Goal: Task Accomplishment & Management: Manage account settings

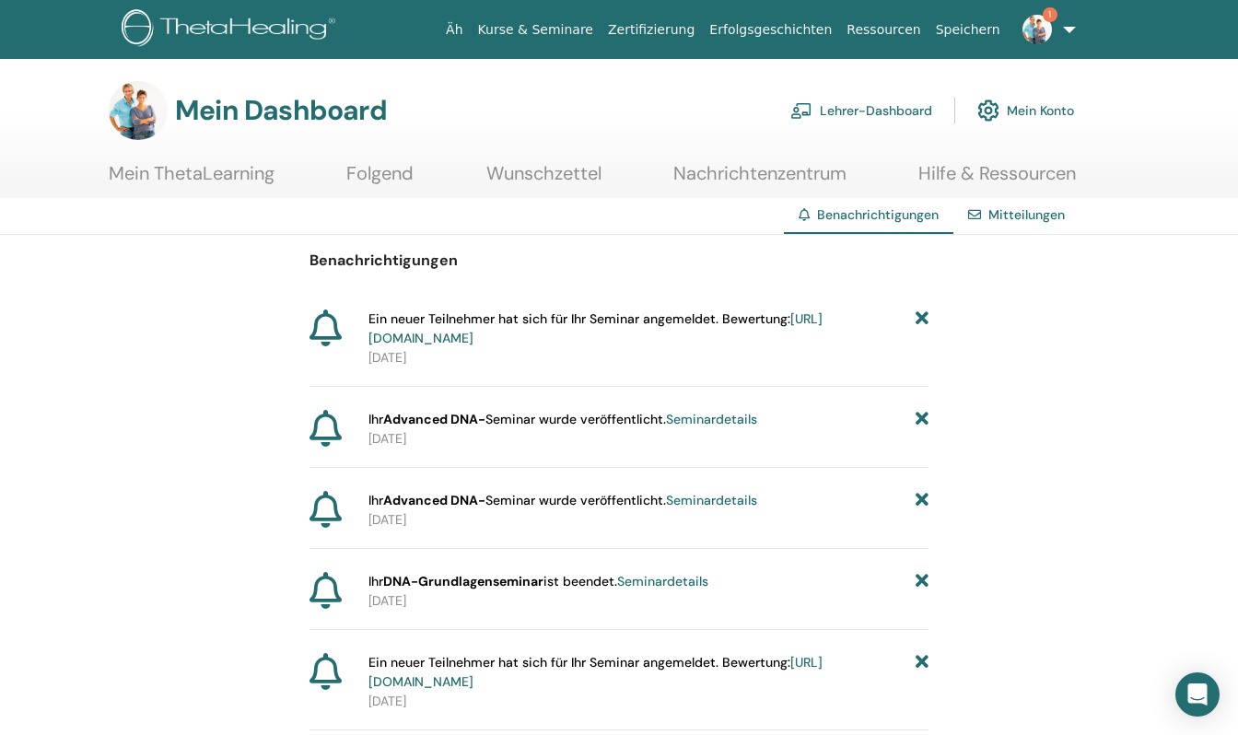
click at [860, 109] on font "Lehrer-Dashboard" at bounding box center [876, 111] width 112 height 17
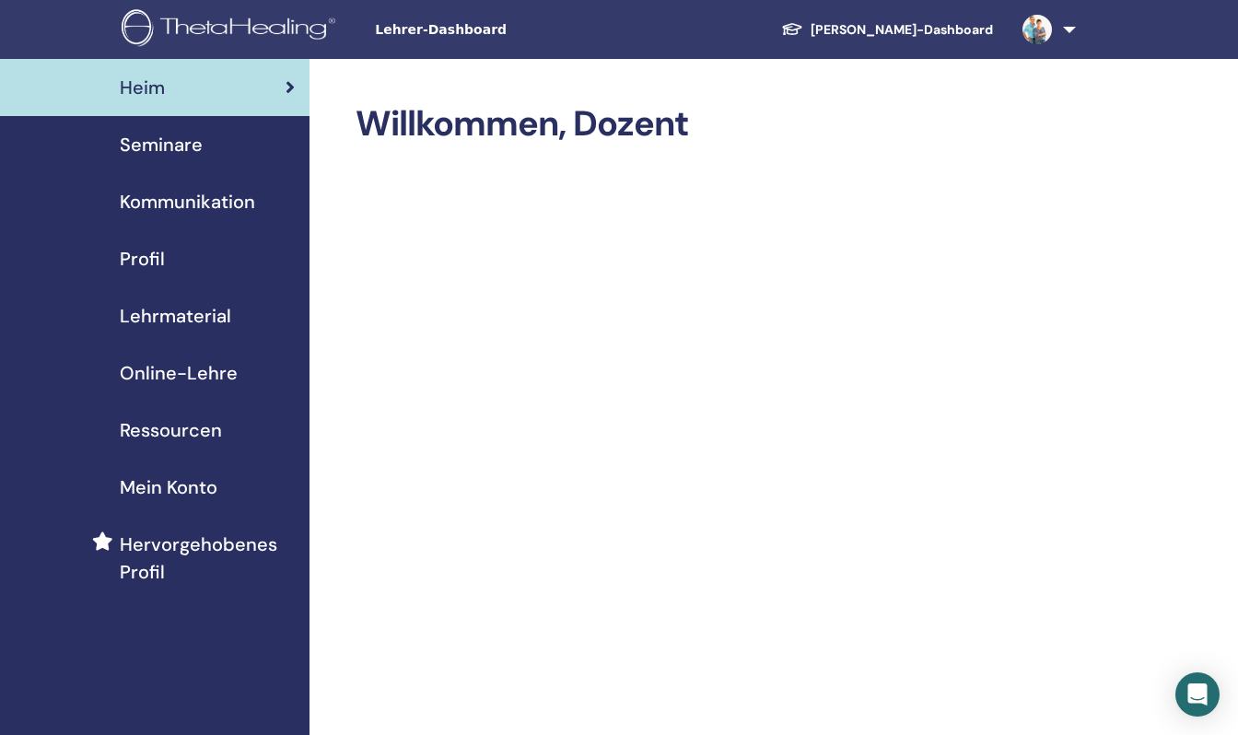
click at [160, 144] on font "Seminare" at bounding box center [161, 145] width 83 height 24
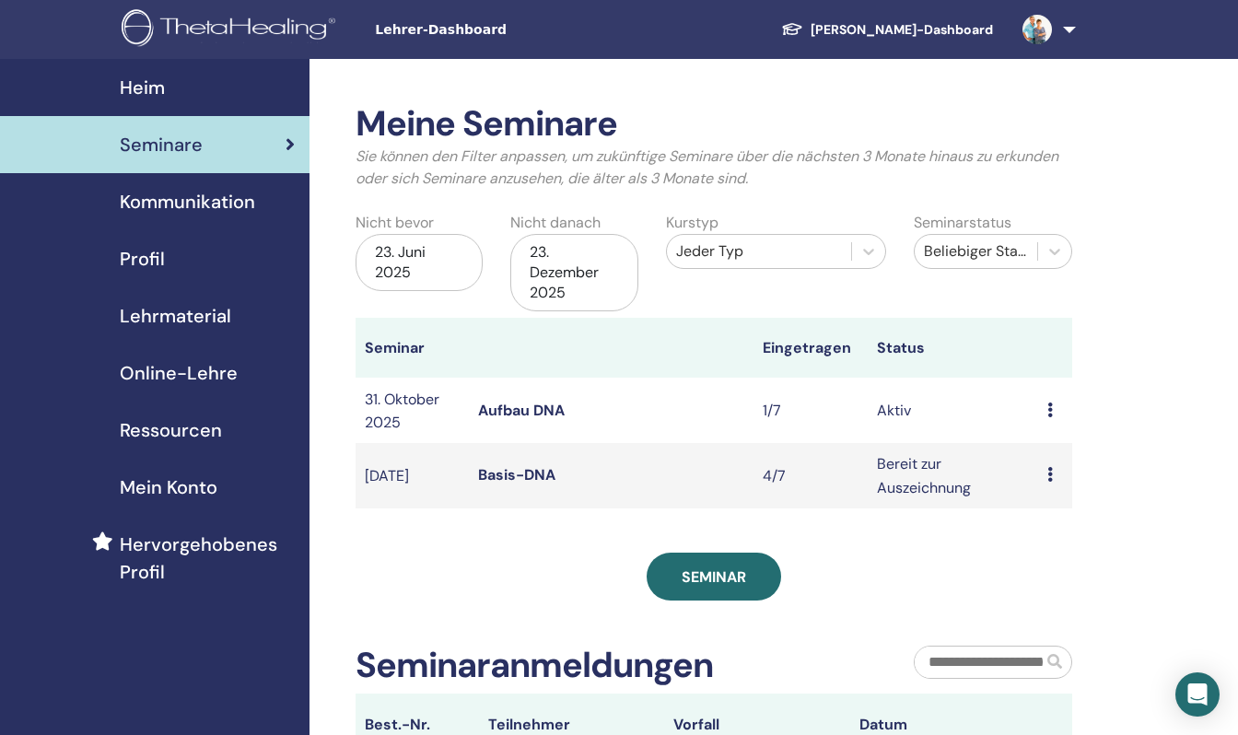
click at [538, 289] on font "23. Dezember 2025" at bounding box center [564, 272] width 69 height 60
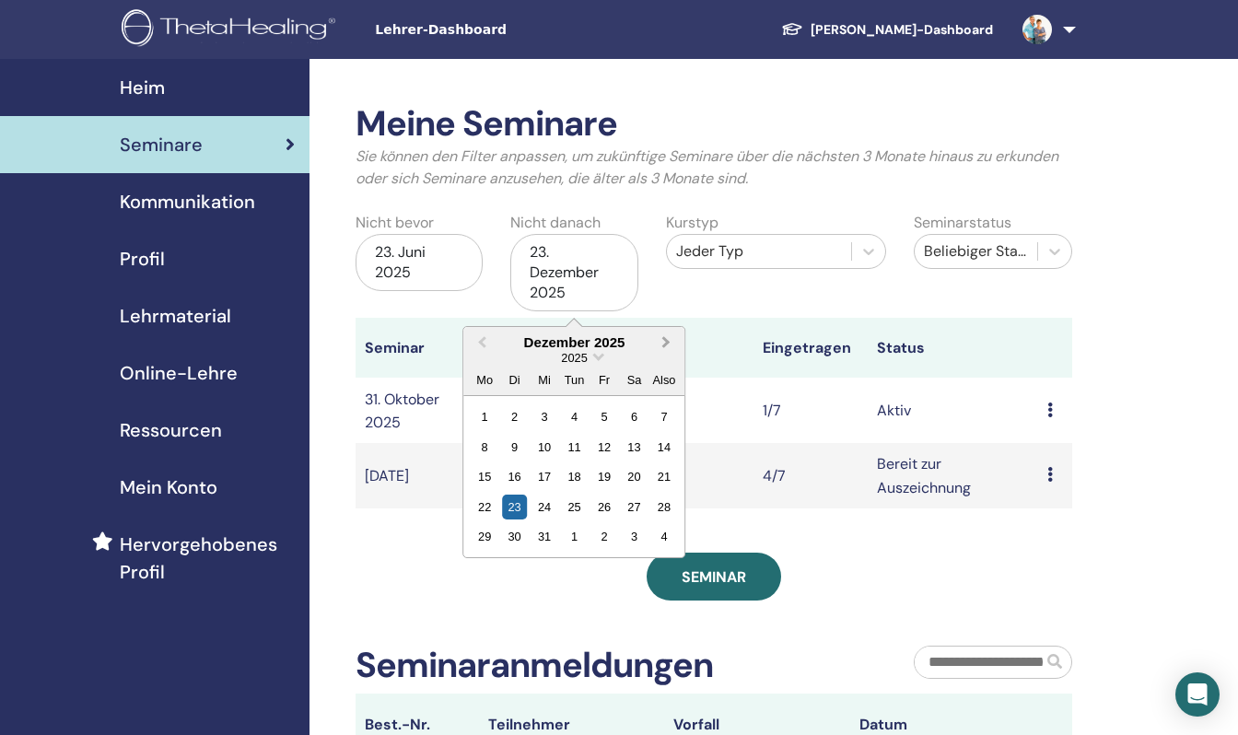
click at [667, 342] on span "Nächsten Monat" at bounding box center [667, 341] width 0 height 19
click at [606, 508] on div "23" at bounding box center [603, 507] width 25 height 25
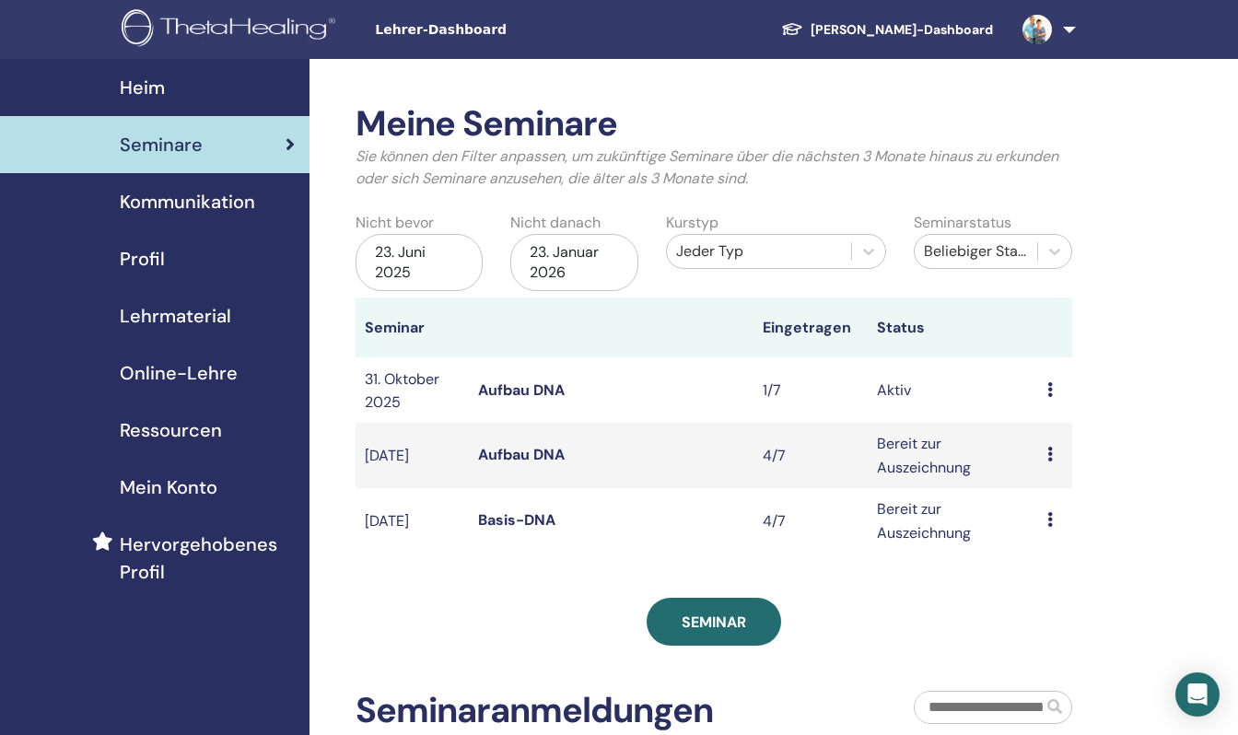
click at [432, 266] on div "23. Juni 2025" at bounding box center [418, 262] width 127 height 57
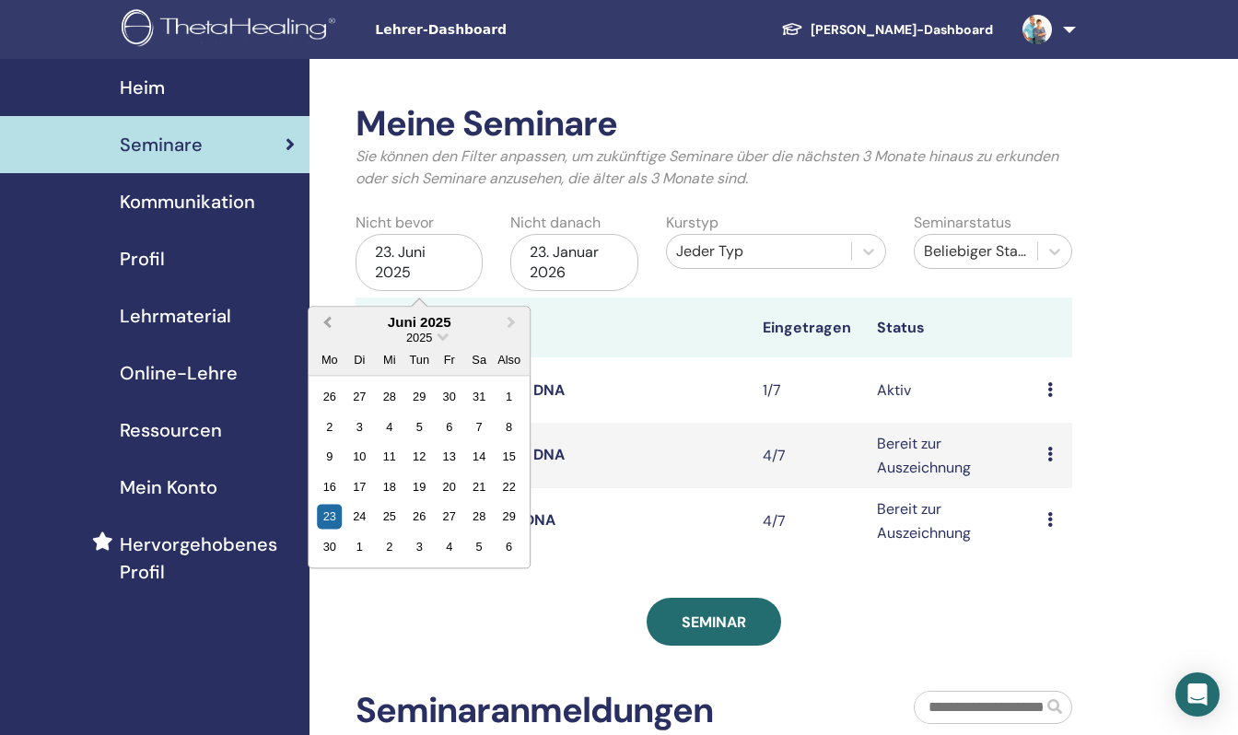
click at [327, 323] on span "Vorheriger Monat" at bounding box center [327, 321] width 0 height 19
click at [328, 425] on div "5" at bounding box center [329, 426] width 25 height 25
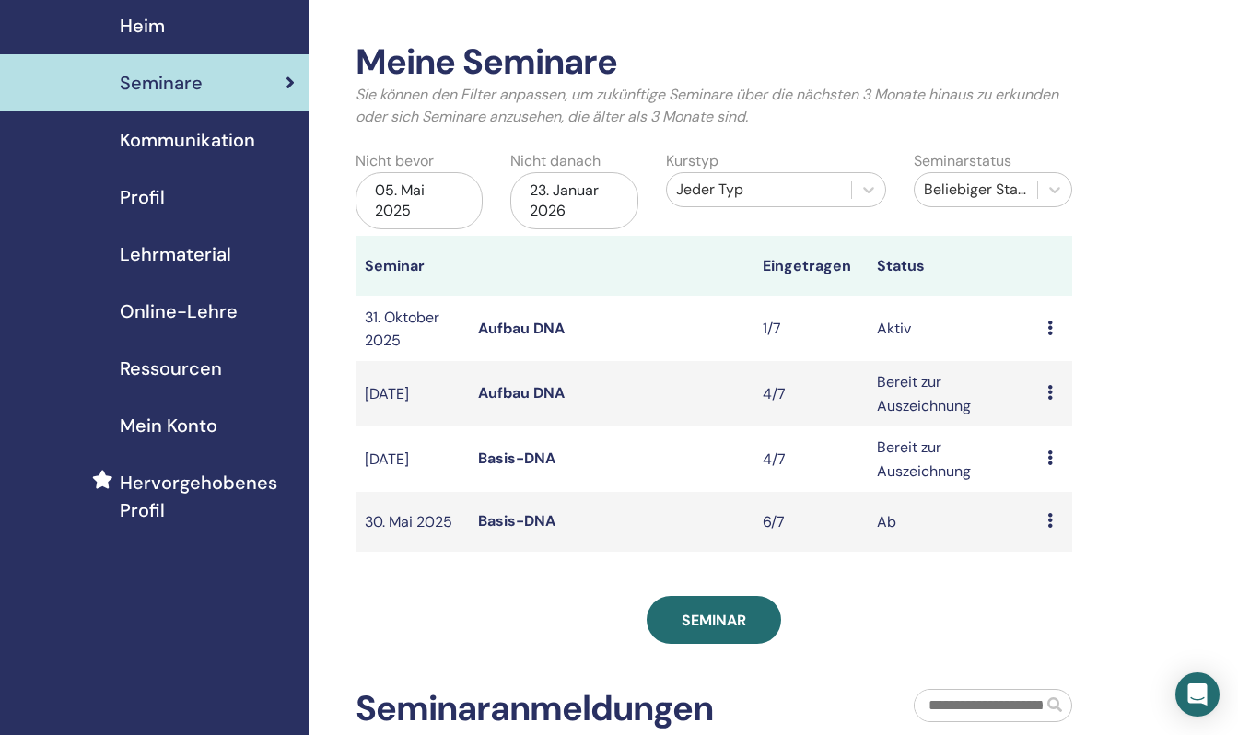
scroll to position [184, 0]
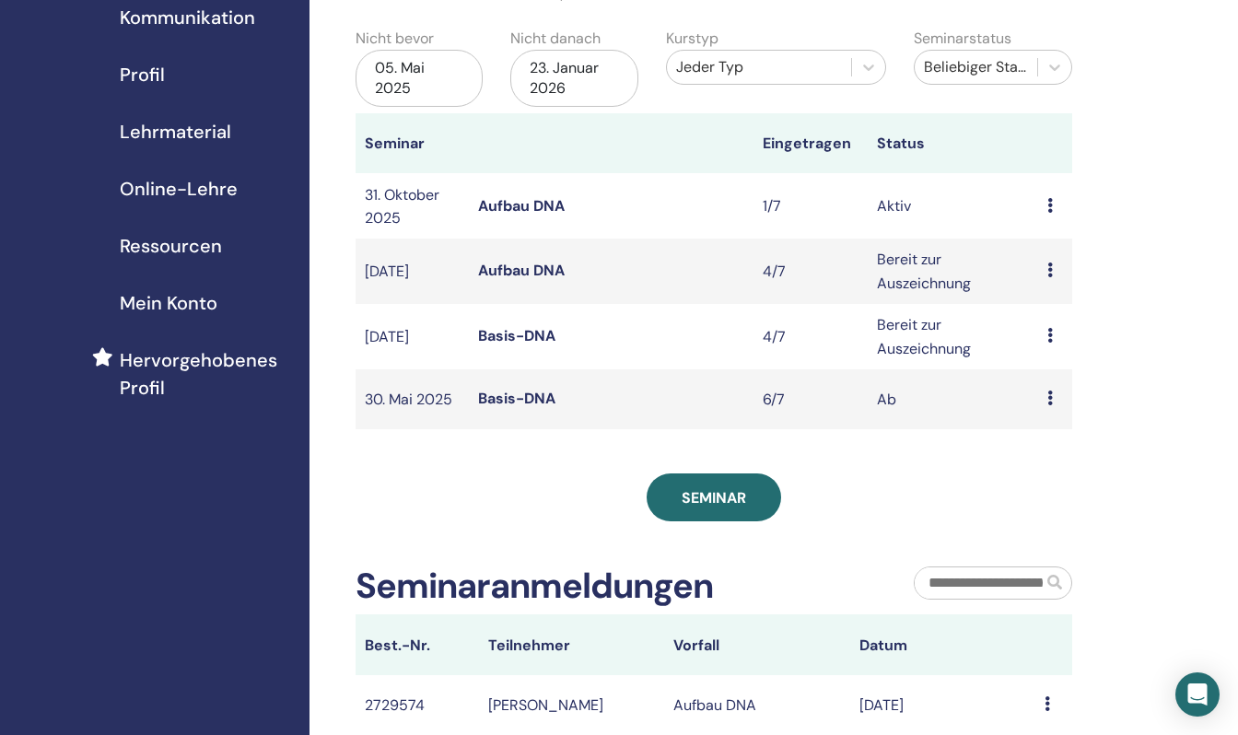
click at [500, 280] on font "Aufbau DNA" at bounding box center [521, 270] width 87 height 19
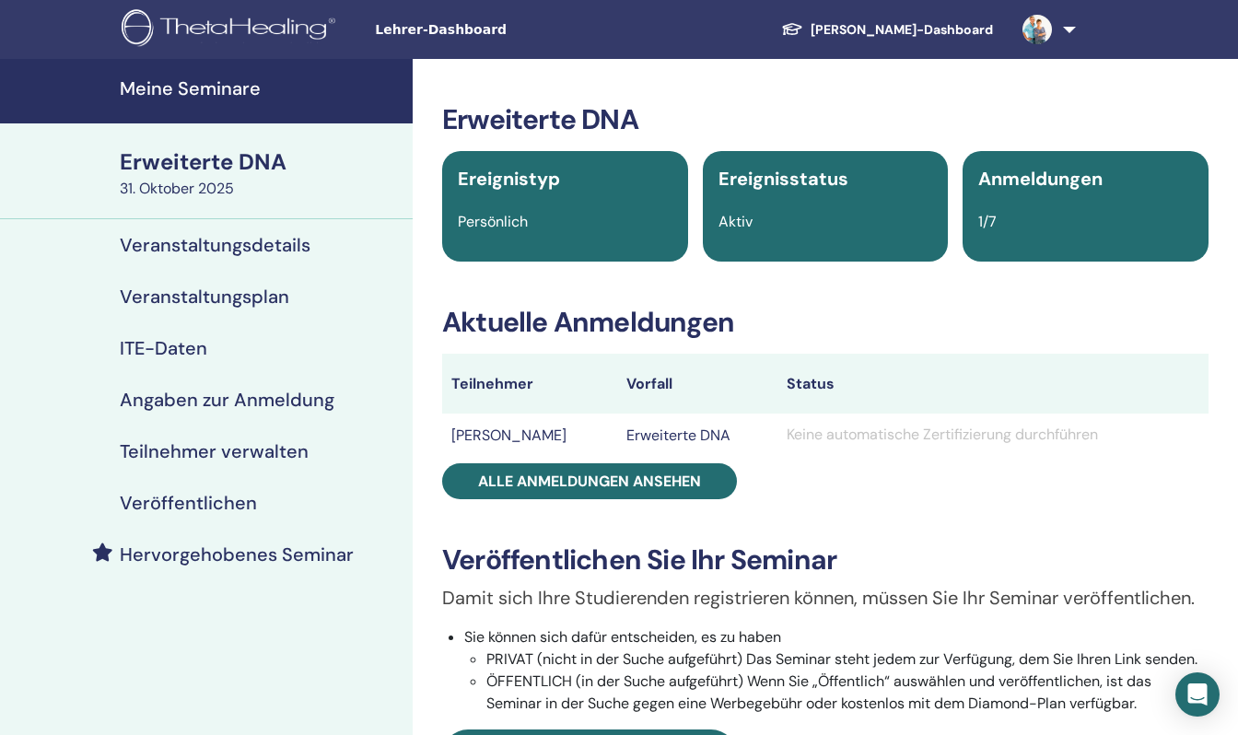
click at [174, 242] on font "Veranstaltungsdetails" at bounding box center [215, 245] width 191 height 24
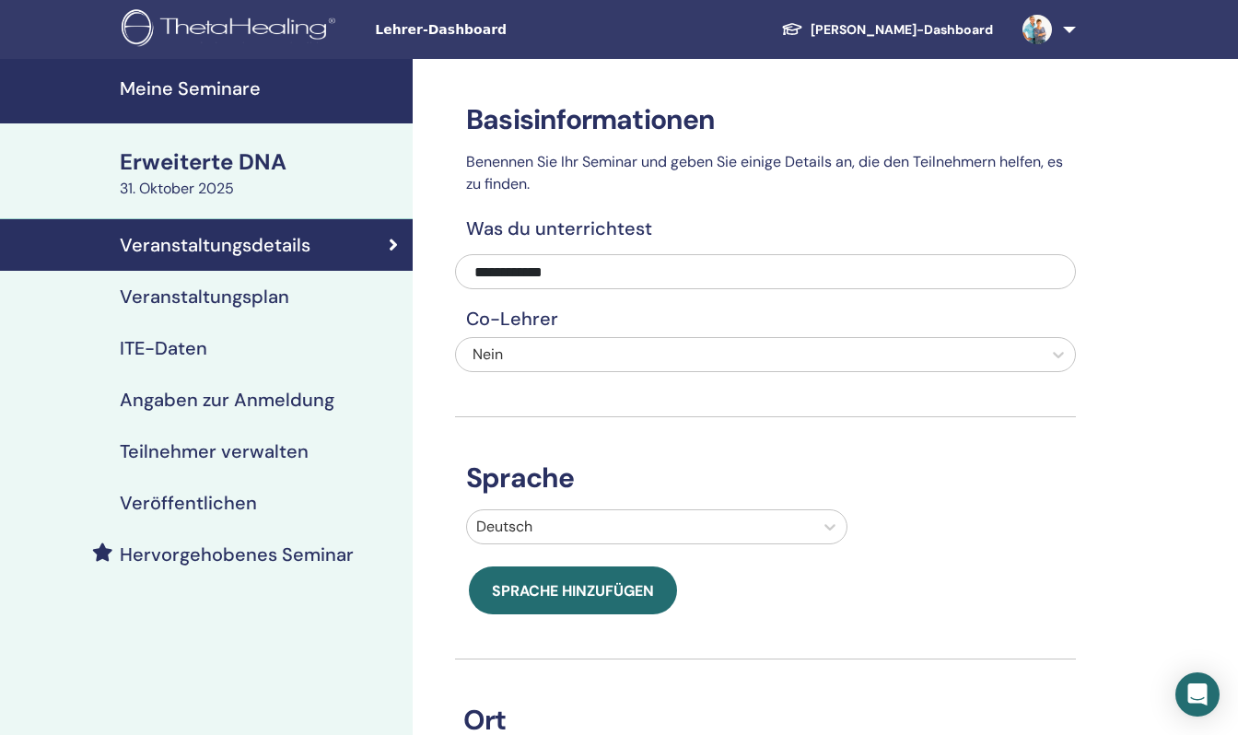
click at [181, 291] on font "Veranstaltungsplan" at bounding box center [204, 297] width 169 height 24
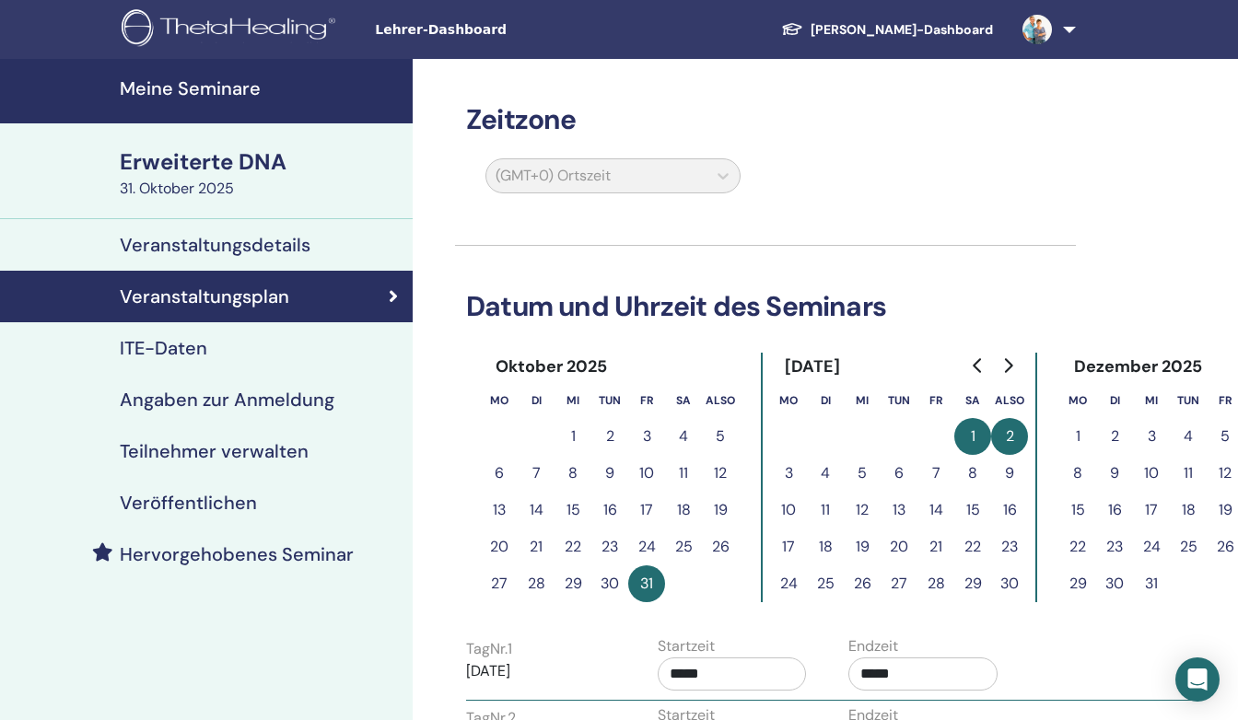
click at [181, 344] on font "ITE-Daten" at bounding box center [163, 348] width 87 height 24
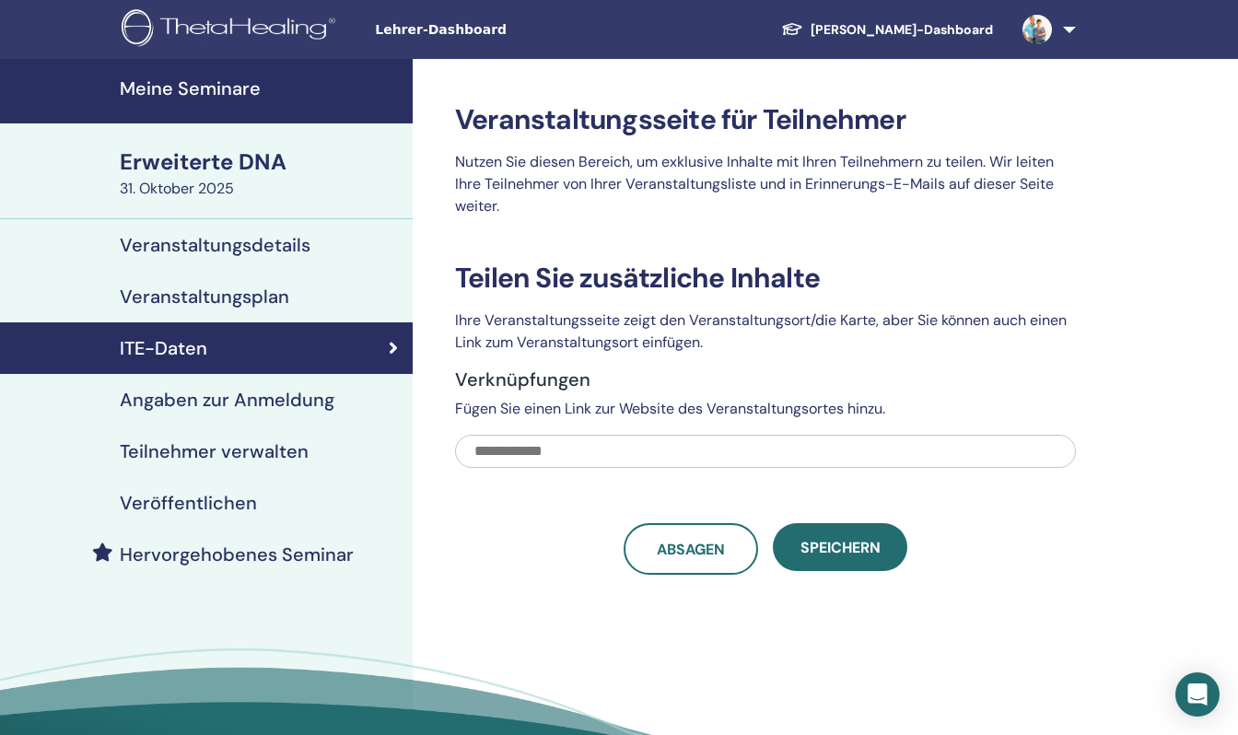
click at [181, 404] on font "Angaben zur Anmeldung" at bounding box center [227, 400] width 215 height 24
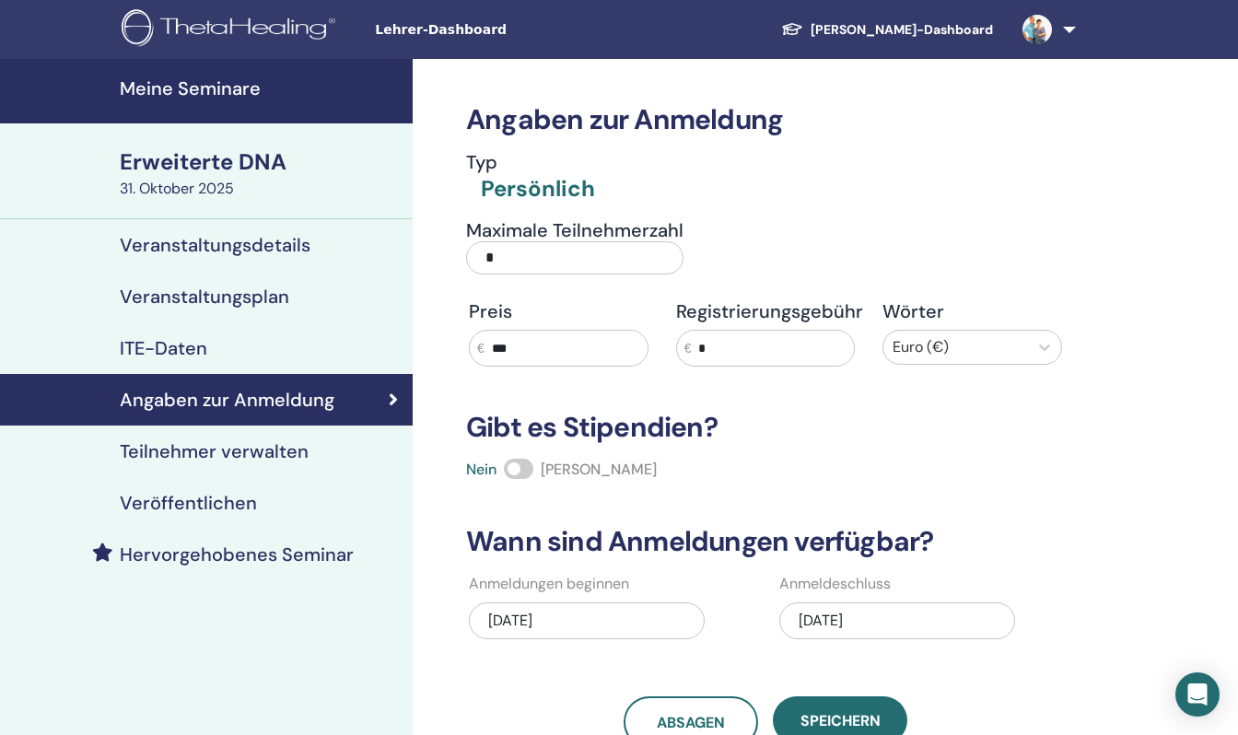
drag, startPoint x: 511, startPoint y: 252, endPoint x: 436, endPoint y: 247, distance: 75.7
click at [436, 247] on div "Angaben zur Anmeldung Typ Persönlich Maximale Teilnehmerzahl * Preis € *** Regi…" at bounding box center [825, 532] width 825 height 947
type input "*"
click at [740, 393] on div "Angaben zur Anmeldung Typ Persönlich Maximale Teilnehmerzahl * Preis € *** Regi…" at bounding box center [765, 403] width 621 height 689
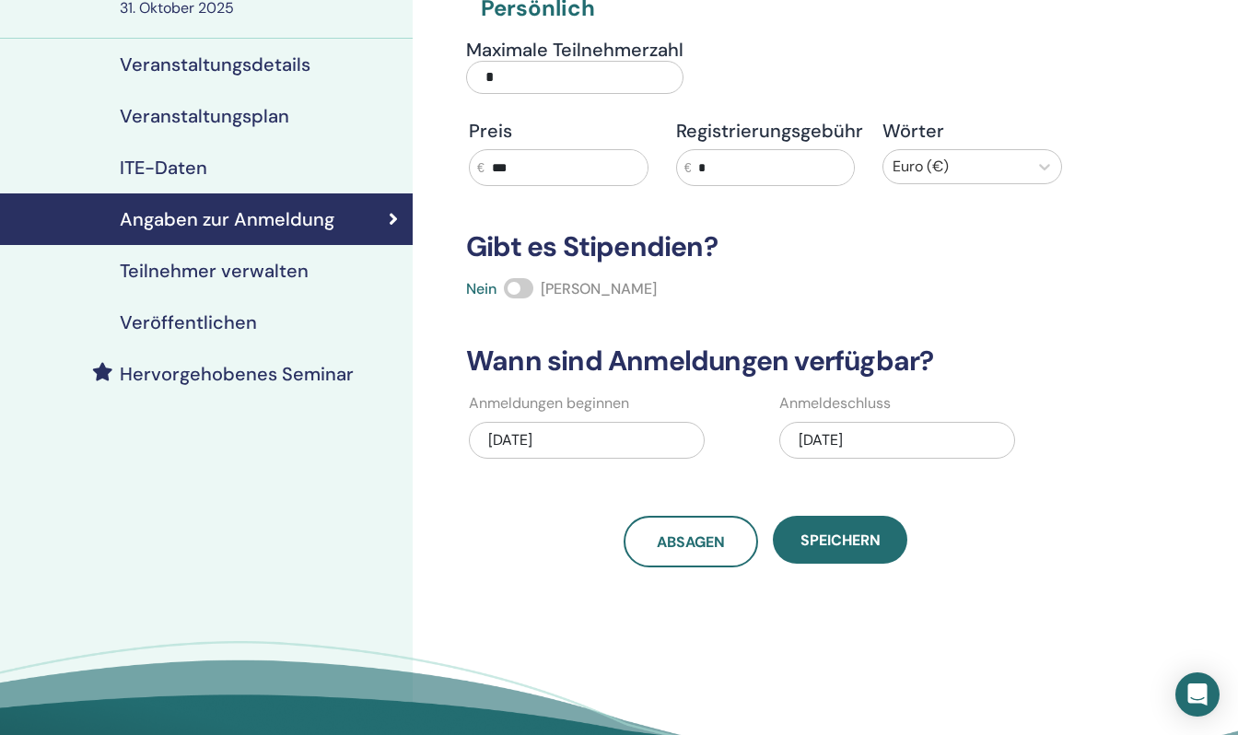
scroll to position [184, 0]
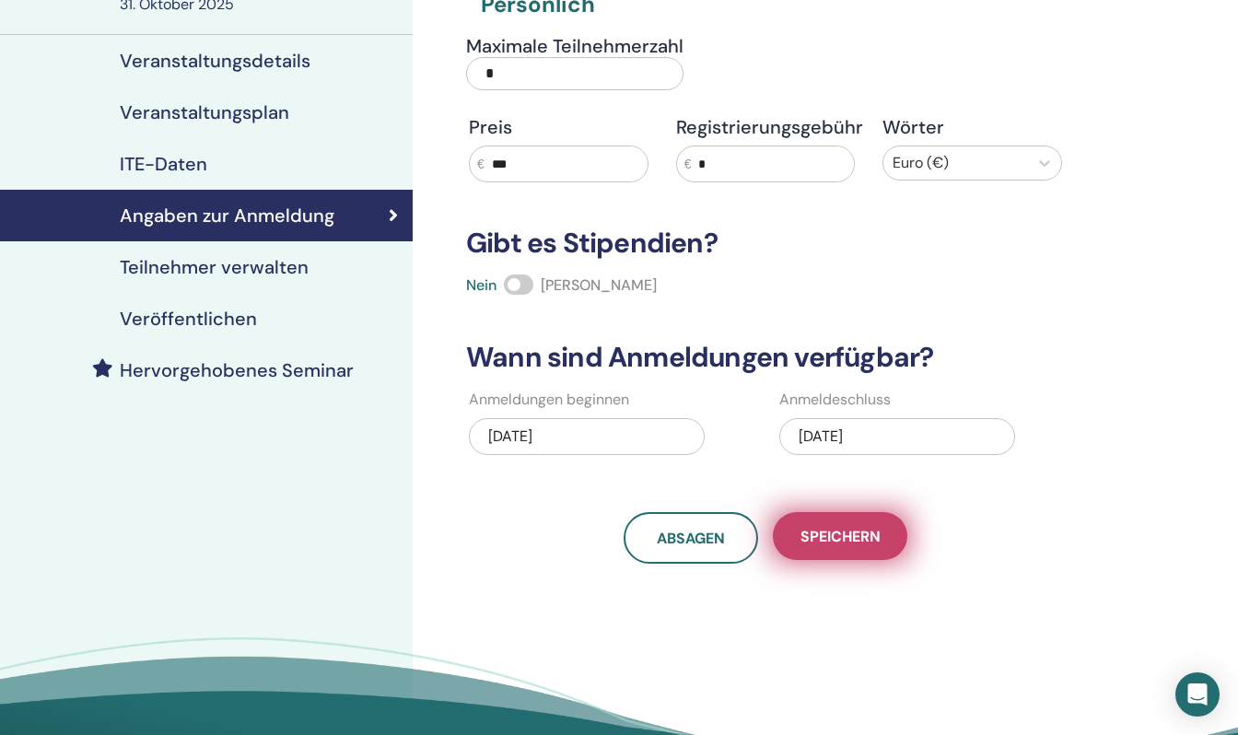
click at [814, 533] on font "Speichern" at bounding box center [840, 536] width 80 height 19
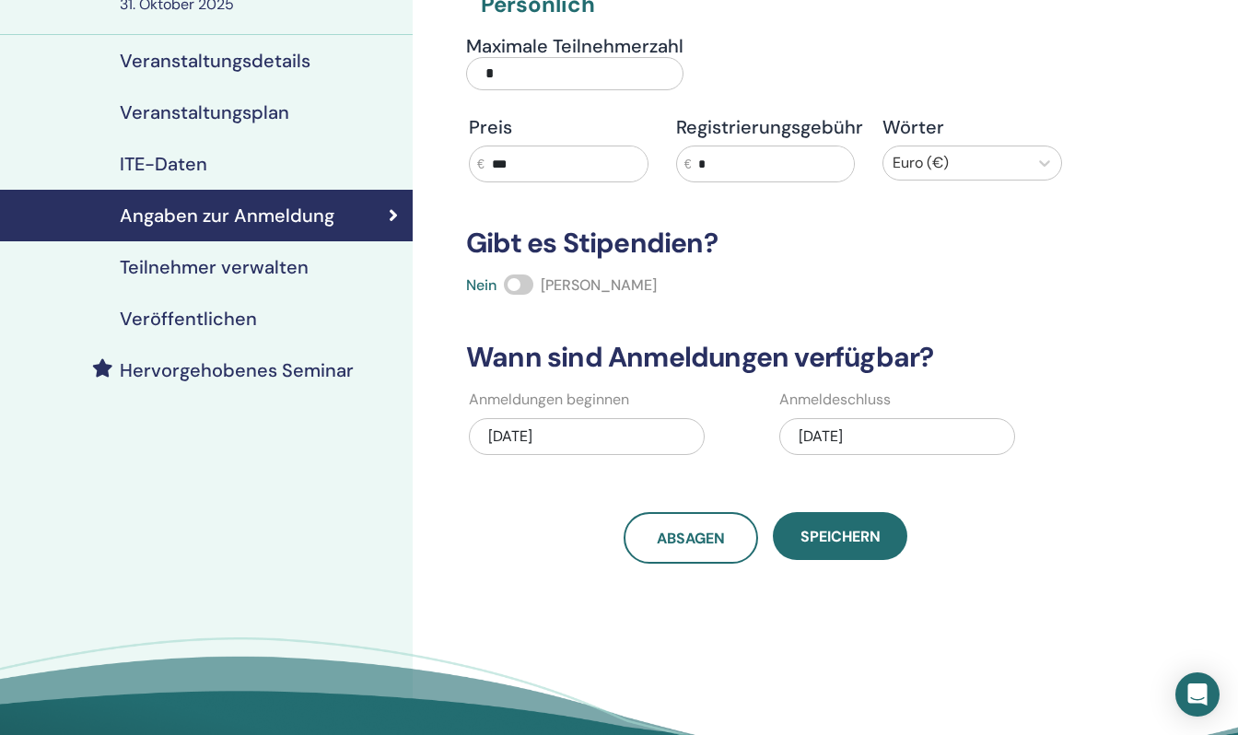
scroll to position [0, 0]
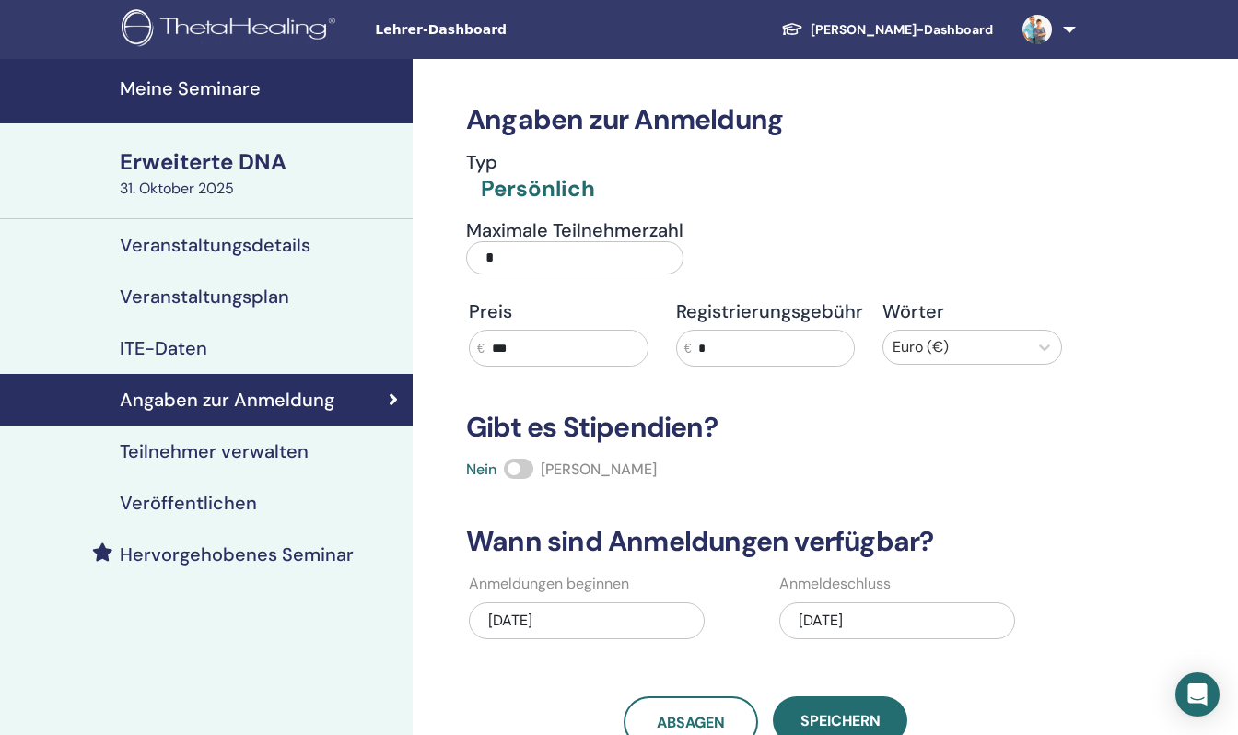
click at [180, 157] on font "Erweiterte DNA" at bounding box center [203, 161] width 167 height 29
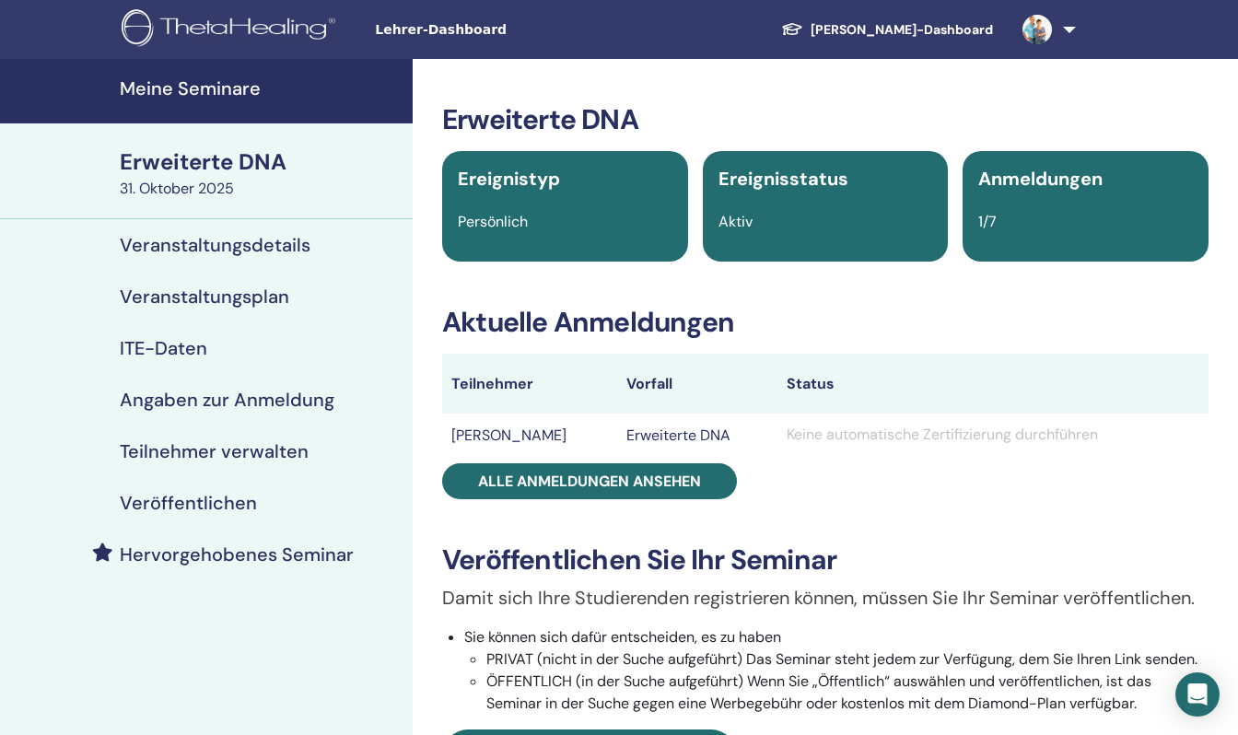
click at [181, 301] on font "Veranstaltungsplan" at bounding box center [204, 297] width 169 height 24
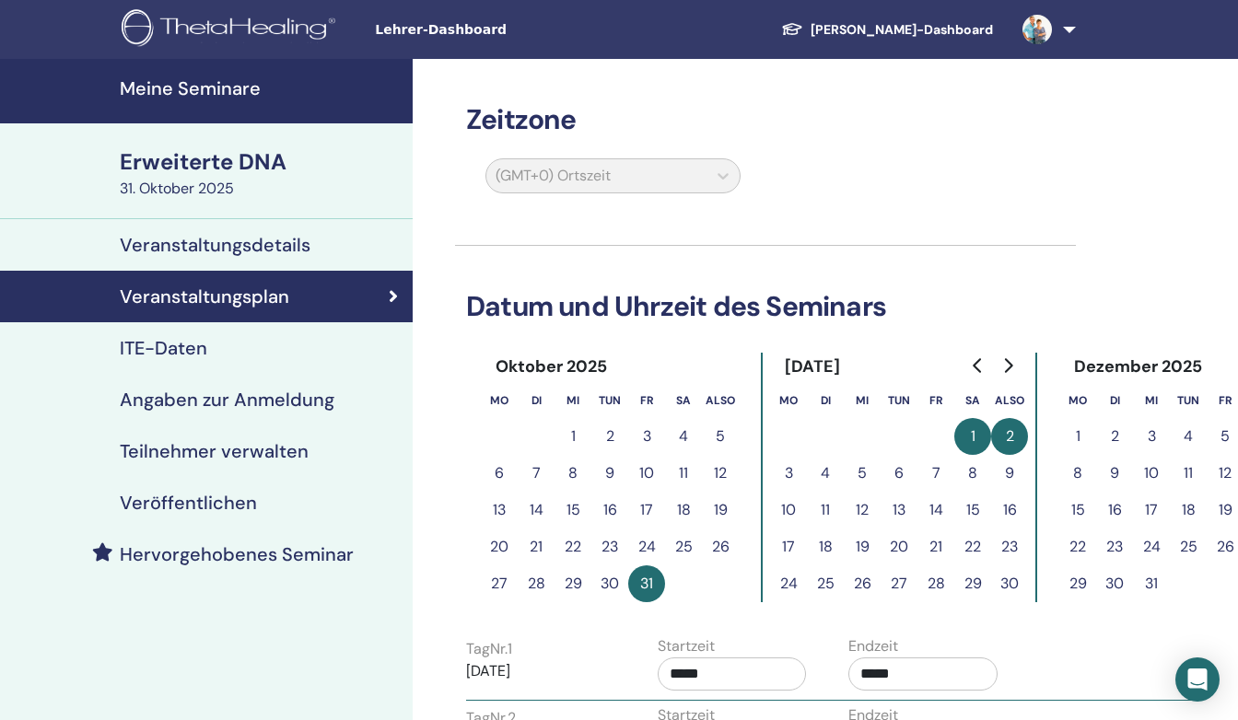
click at [159, 345] on font "ITE-Daten" at bounding box center [163, 348] width 87 height 24
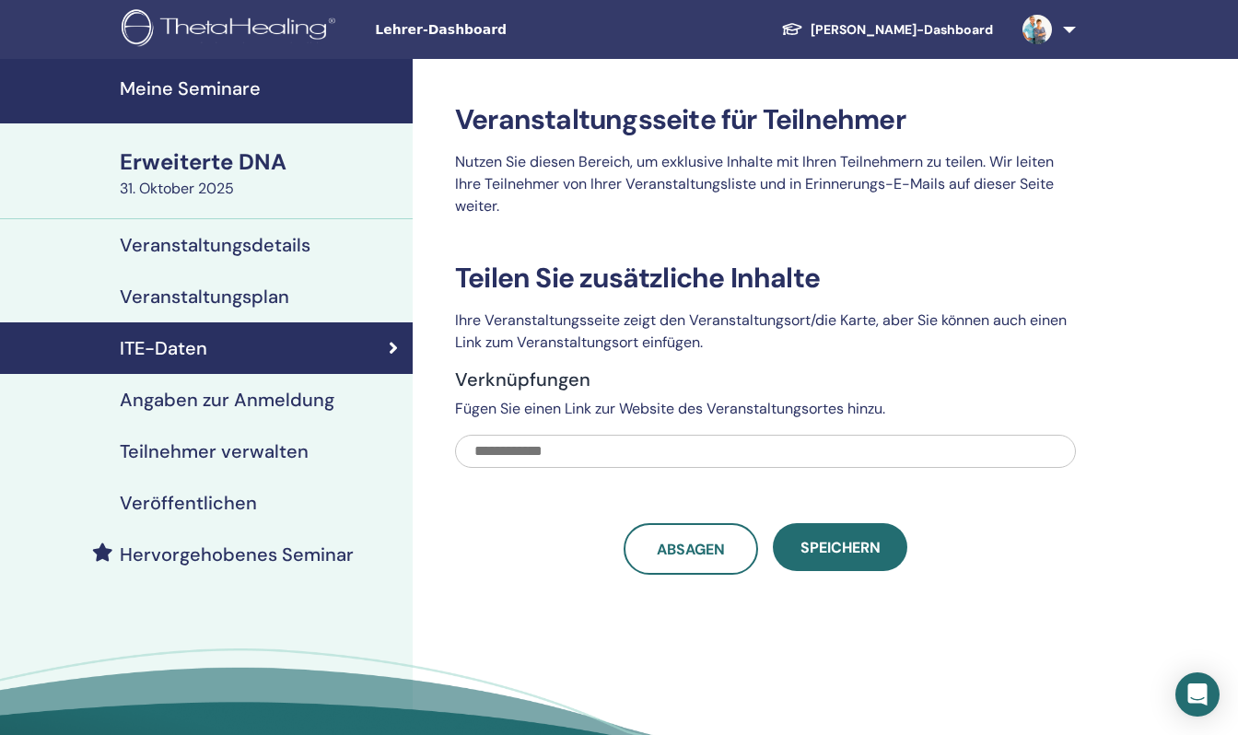
click at [163, 410] on font "Angaben zur Anmeldung" at bounding box center [227, 400] width 215 height 24
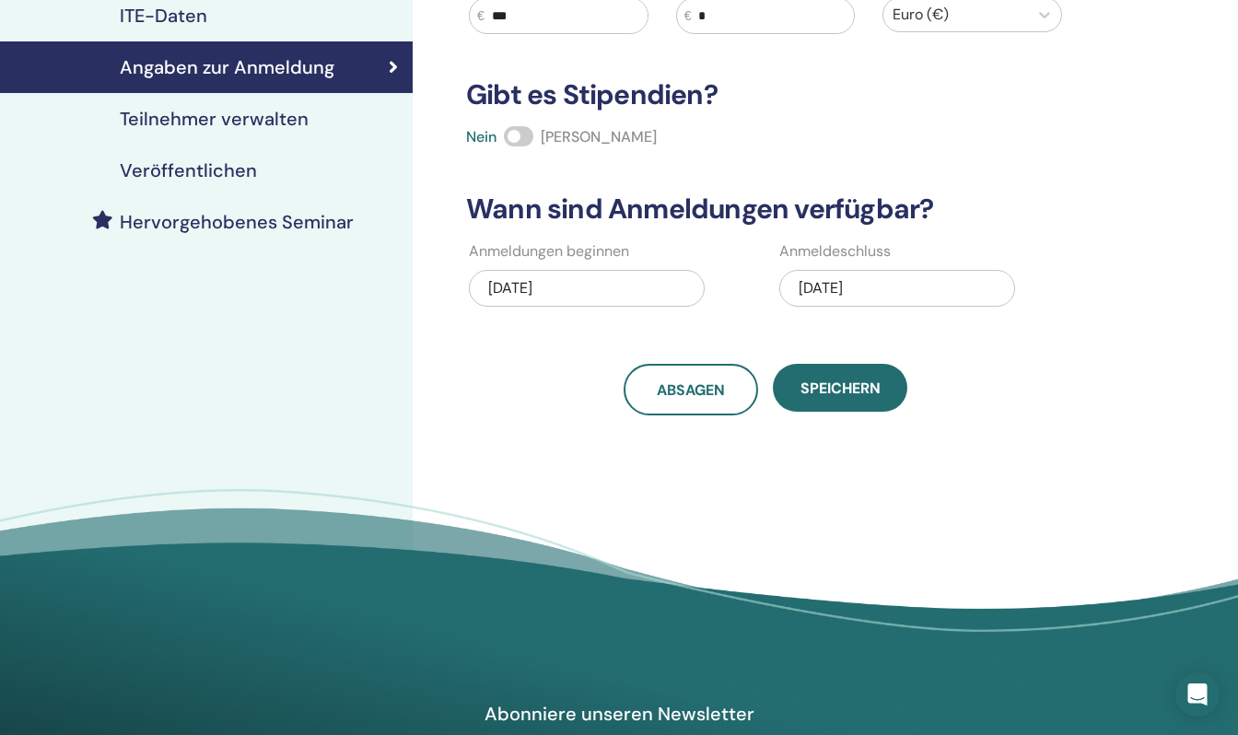
scroll to position [368, 0]
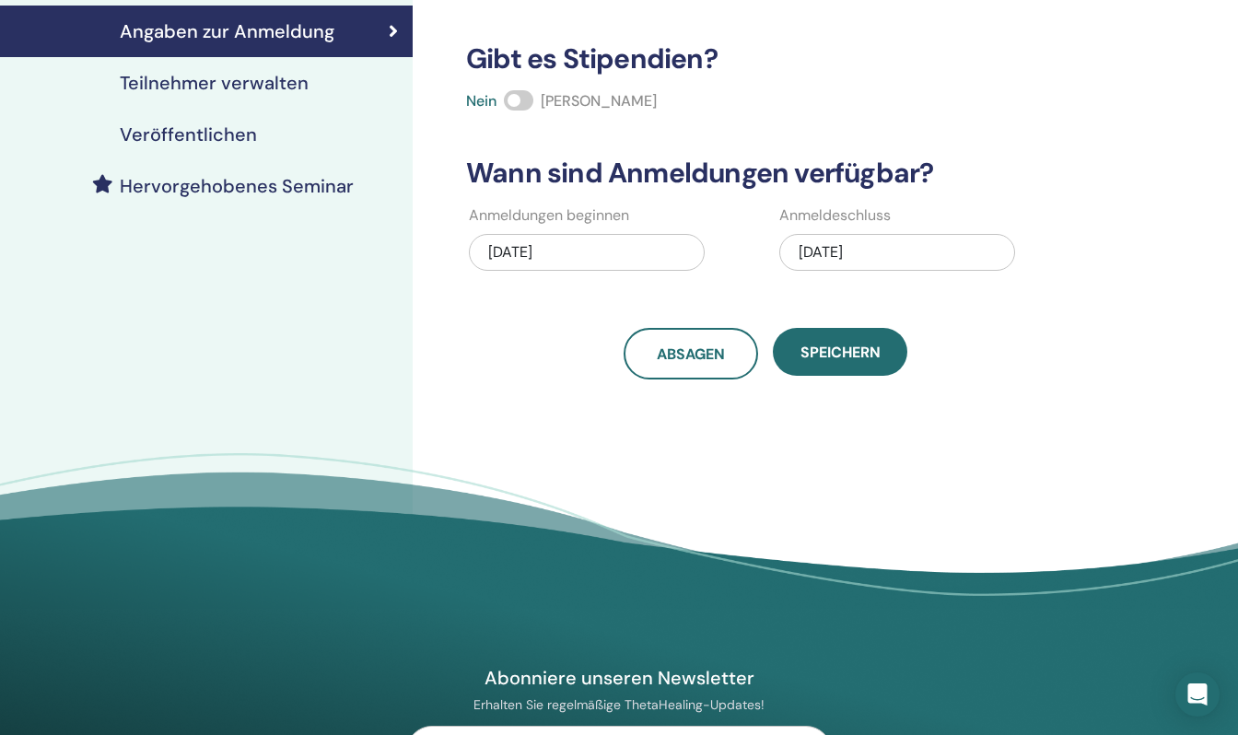
click at [188, 131] on font "Veröffentlichen" at bounding box center [188, 134] width 137 height 24
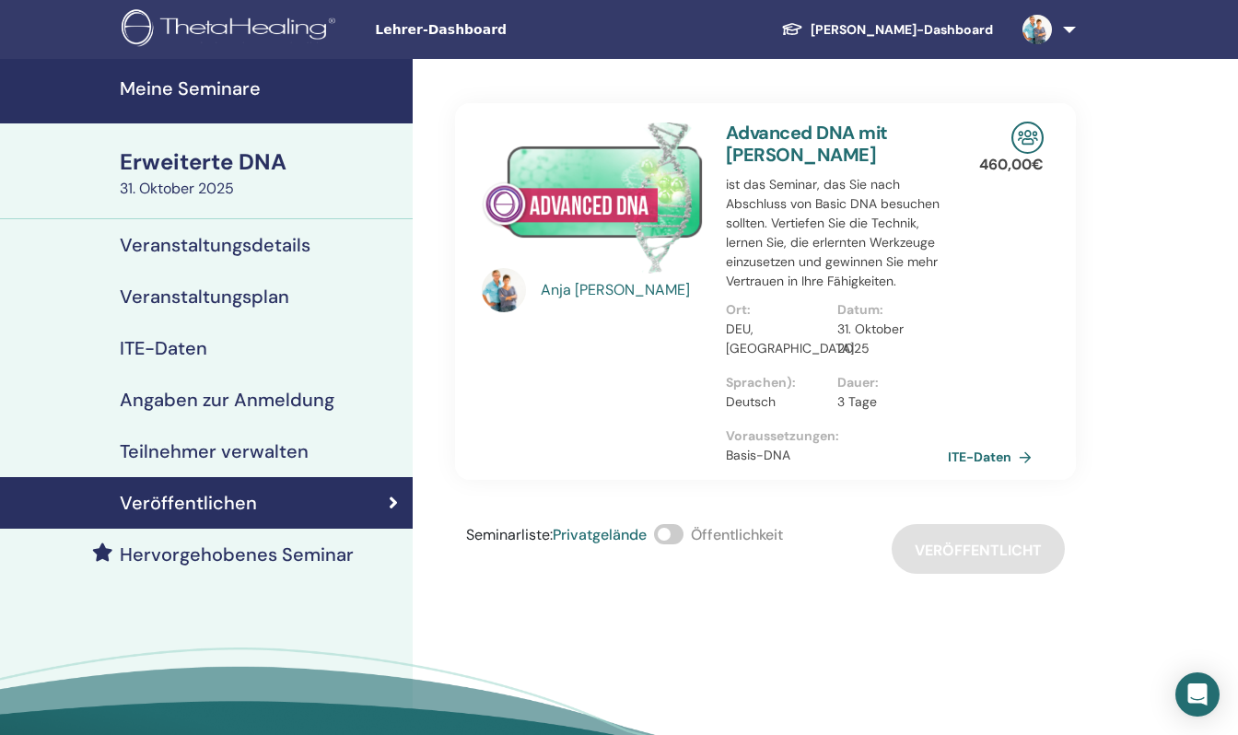
click at [979, 542] on div "Seminarliste : Privatgelände Öffentlichkeit Veröffentlicht" at bounding box center [765, 549] width 621 height 50
click at [669, 533] on span at bounding box center [668, 534] width 29 height 20
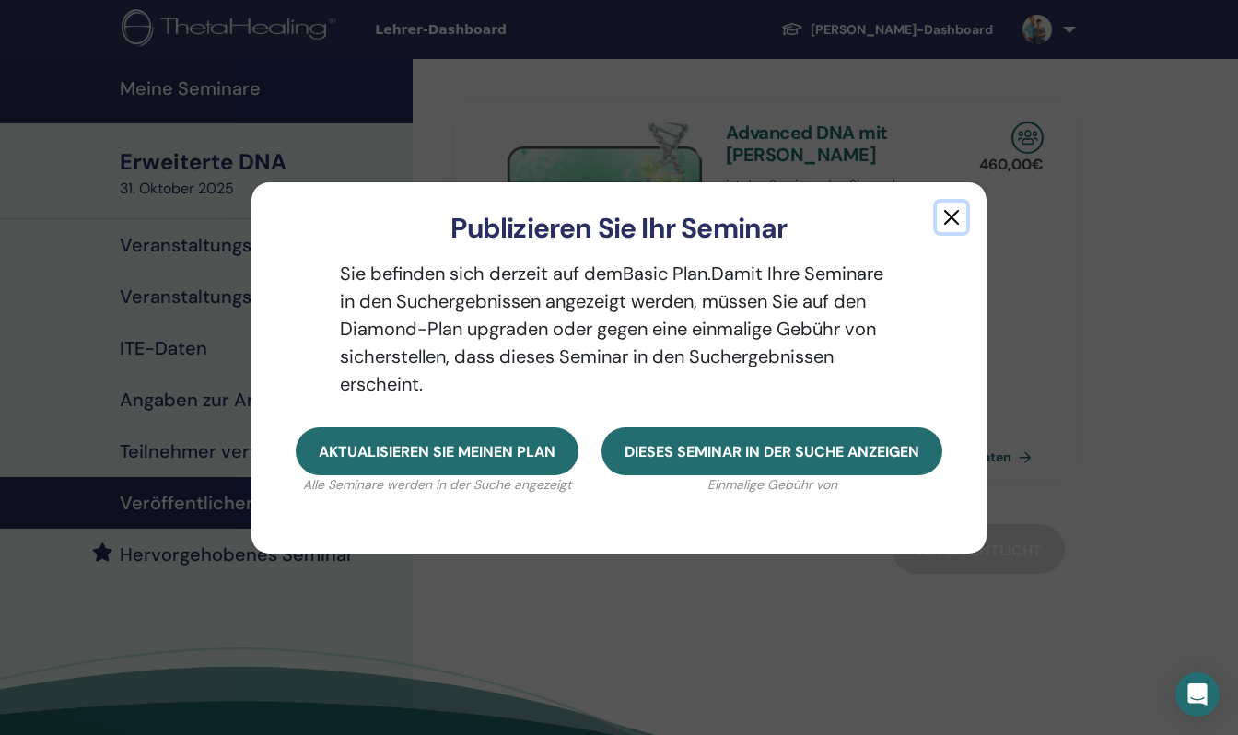
click at [949, 215] on button "button" at bounding box center [951, 217] width 29 height 29
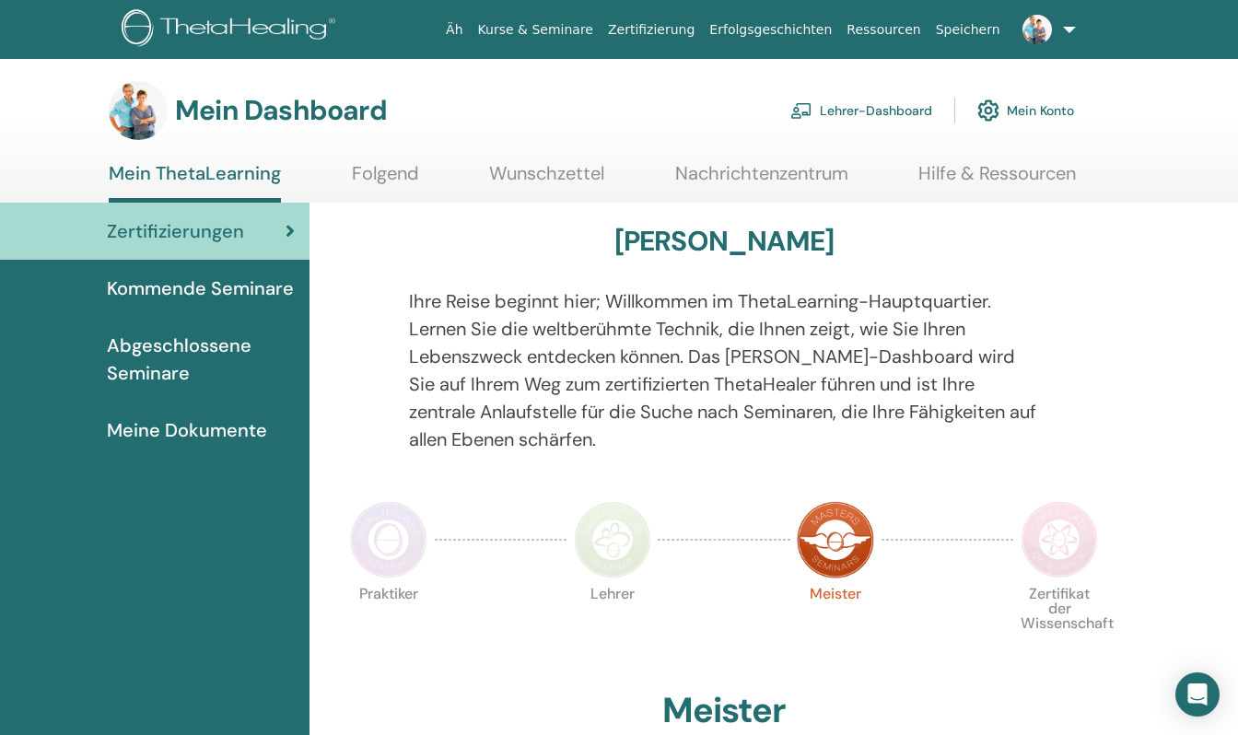
click at [834, 112] on font "Lehrer-Dashboard" at bounding box center [876, 111] width 112 height 17
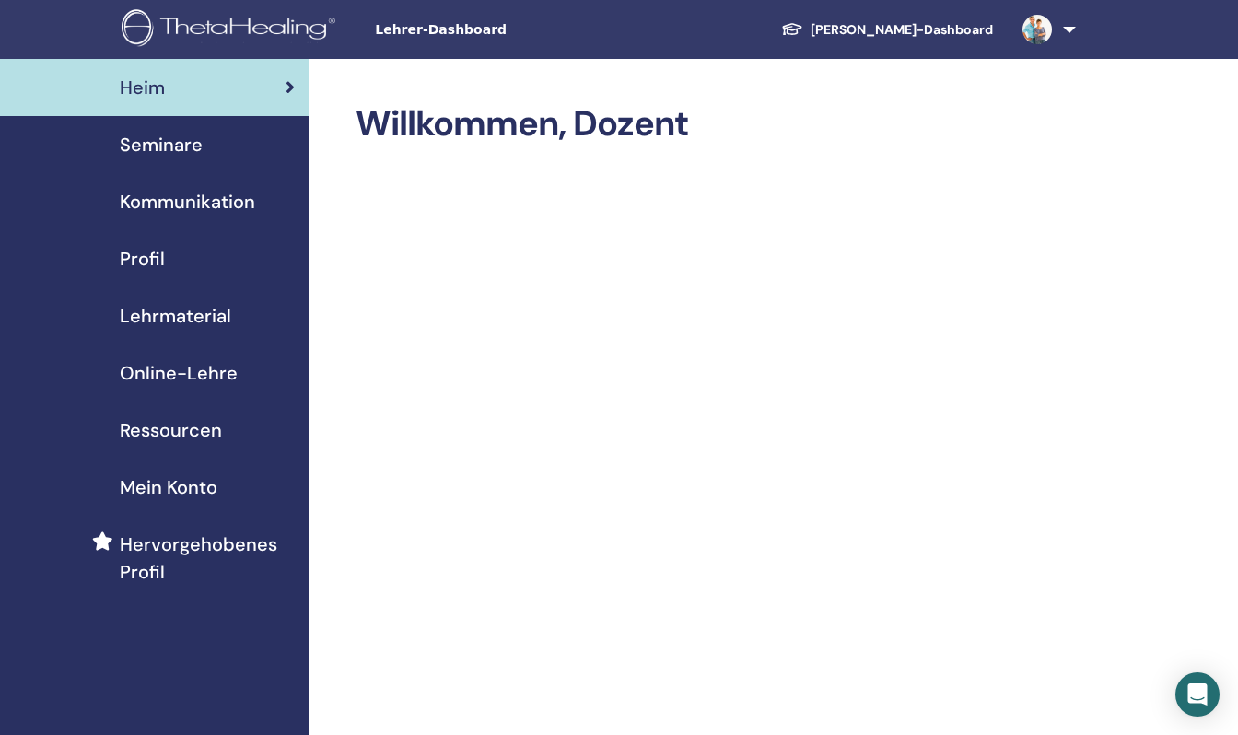
click at [145, 147] on font "Seminare" at bounding box center [161, 145] width 83 height 24
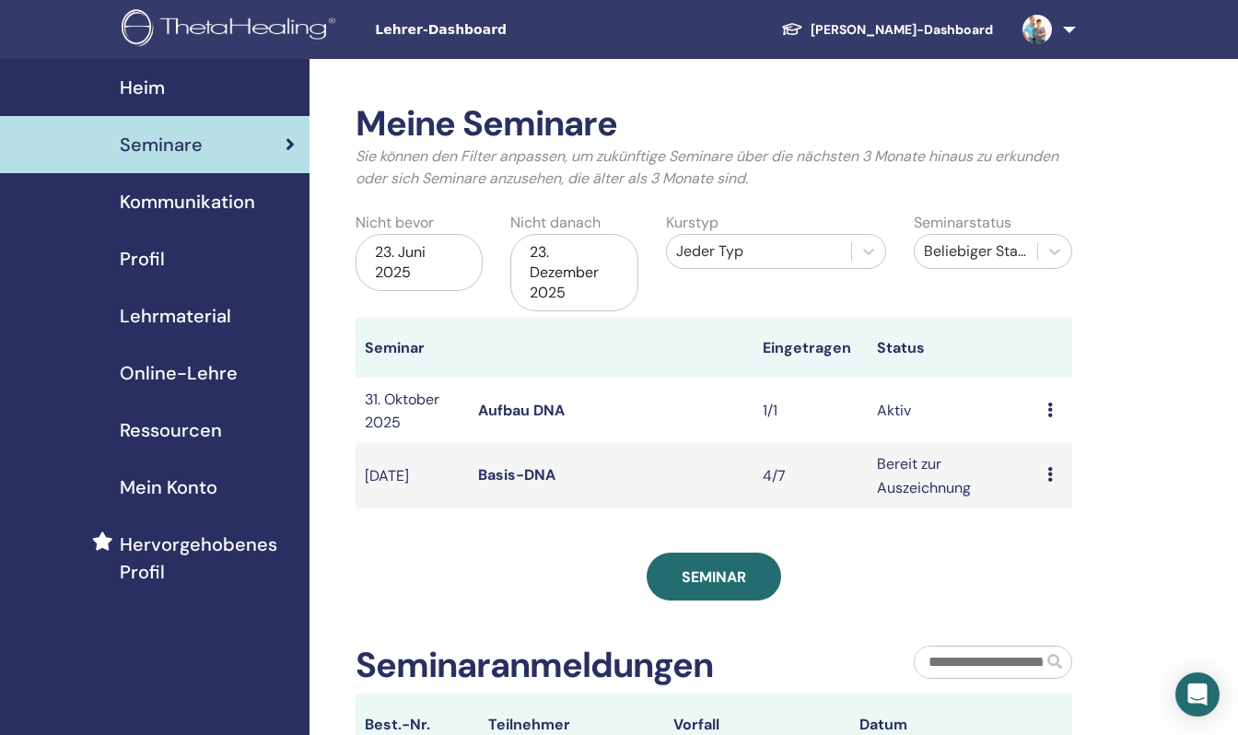
click at [557, 274] on font "23. Dezember 2025" at bounding box center [564, 272] width 69 height 60
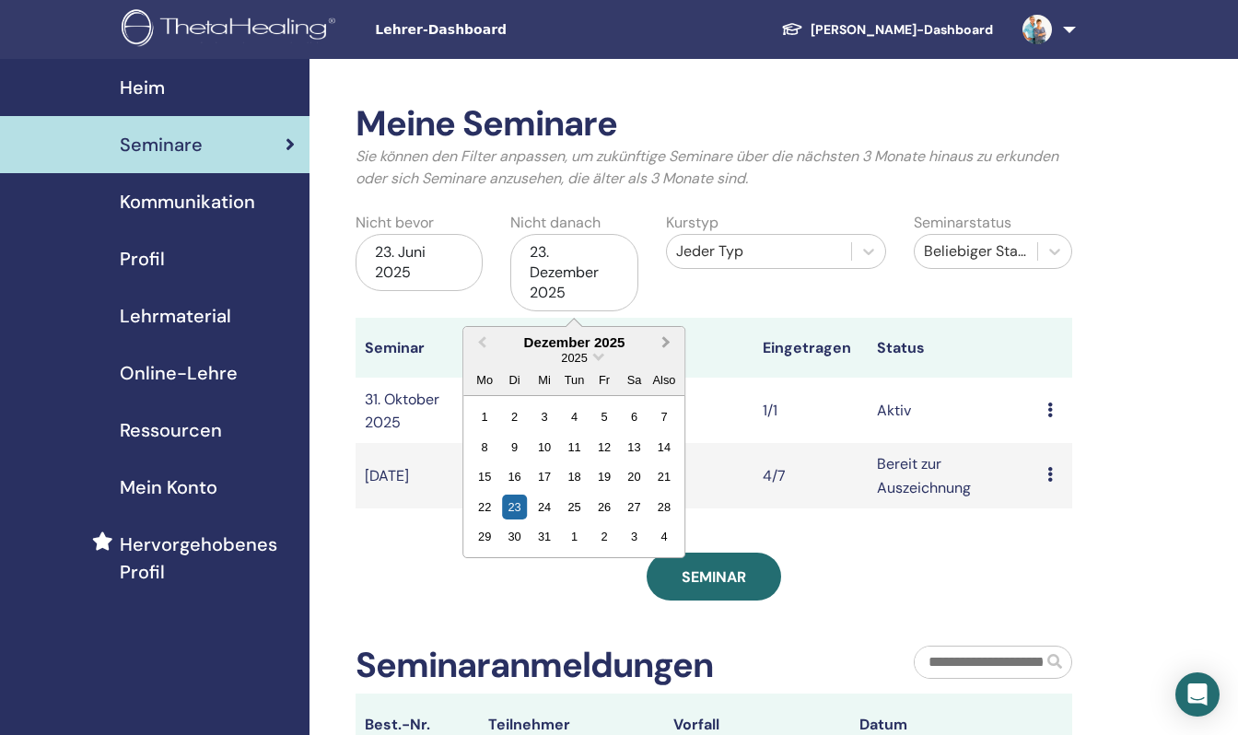
click at [669, 340] on button "Nächsten Monat" at bounding box center [668, 343] width 29 height 29
click at [601, 512] on div "23" at bounding box center [603, 507] width 25 height 25
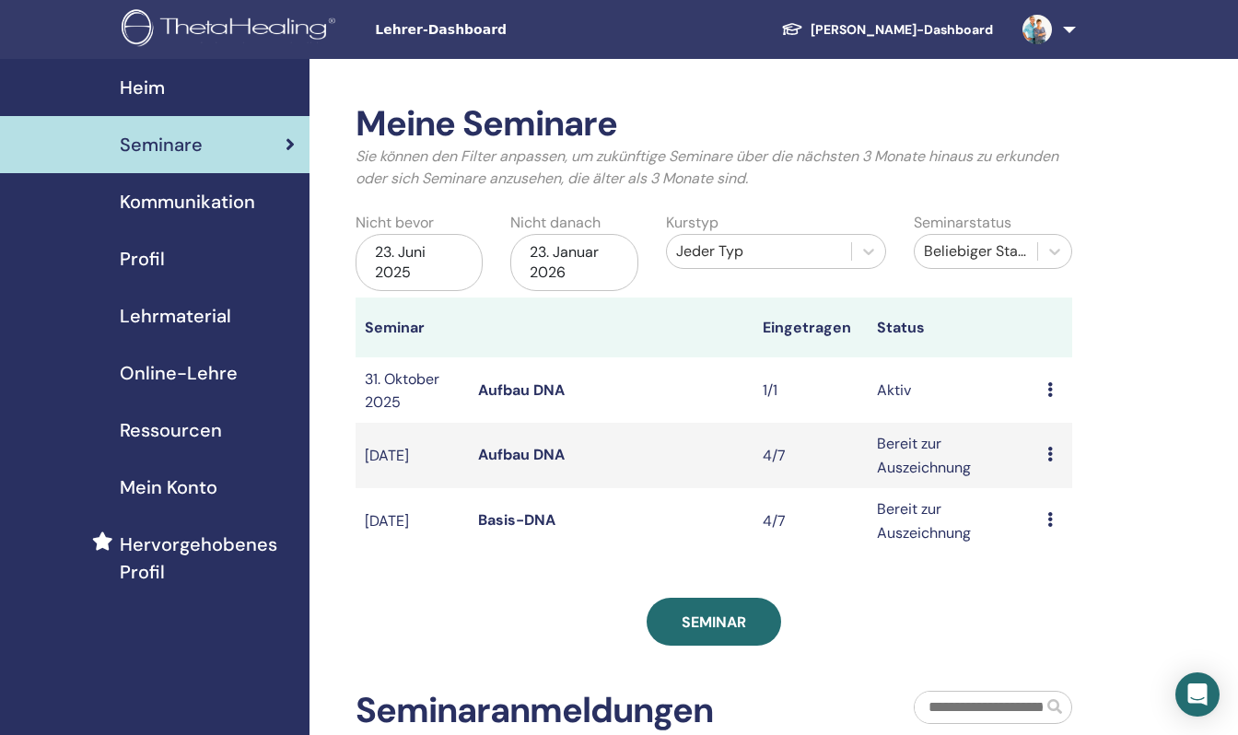
click at [518, 384] on font "Aufbau DNA" at bounding box center [521, 389] width 87 height 19
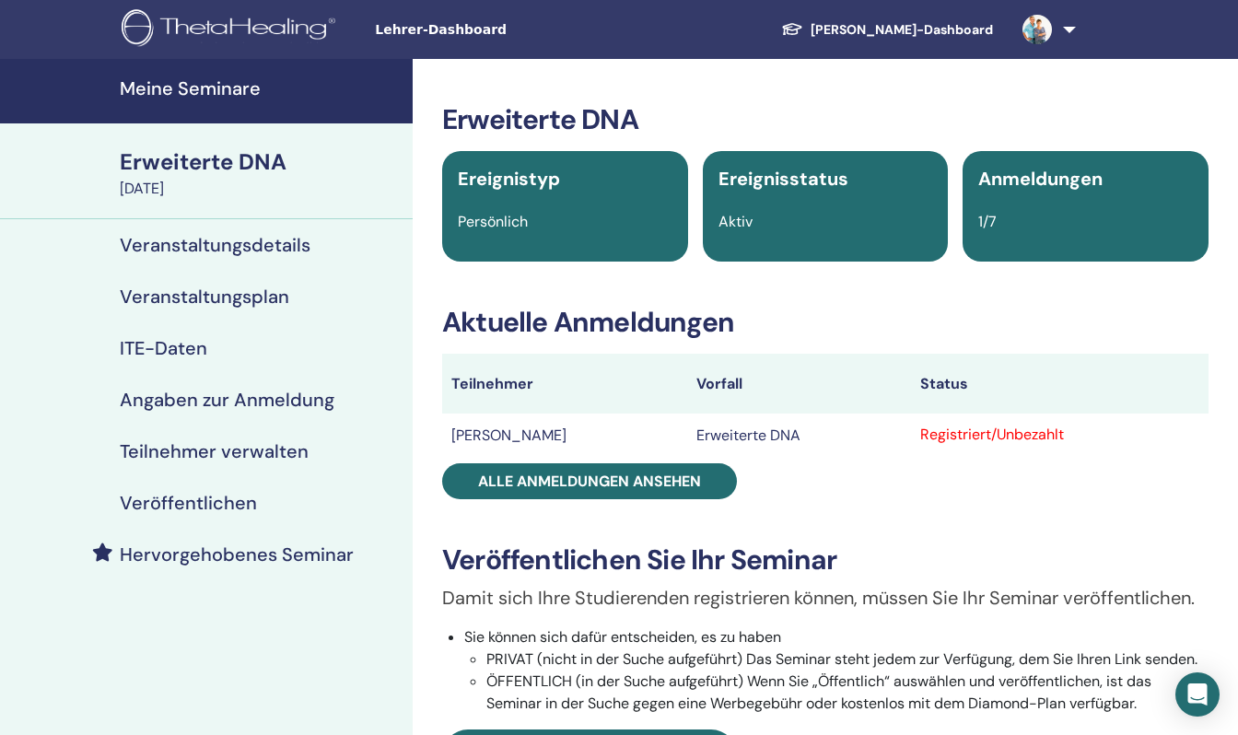
click at [187, 242] on font "Veranstaltungsdetails" at bounding box center [215, 245] width 191 height 24
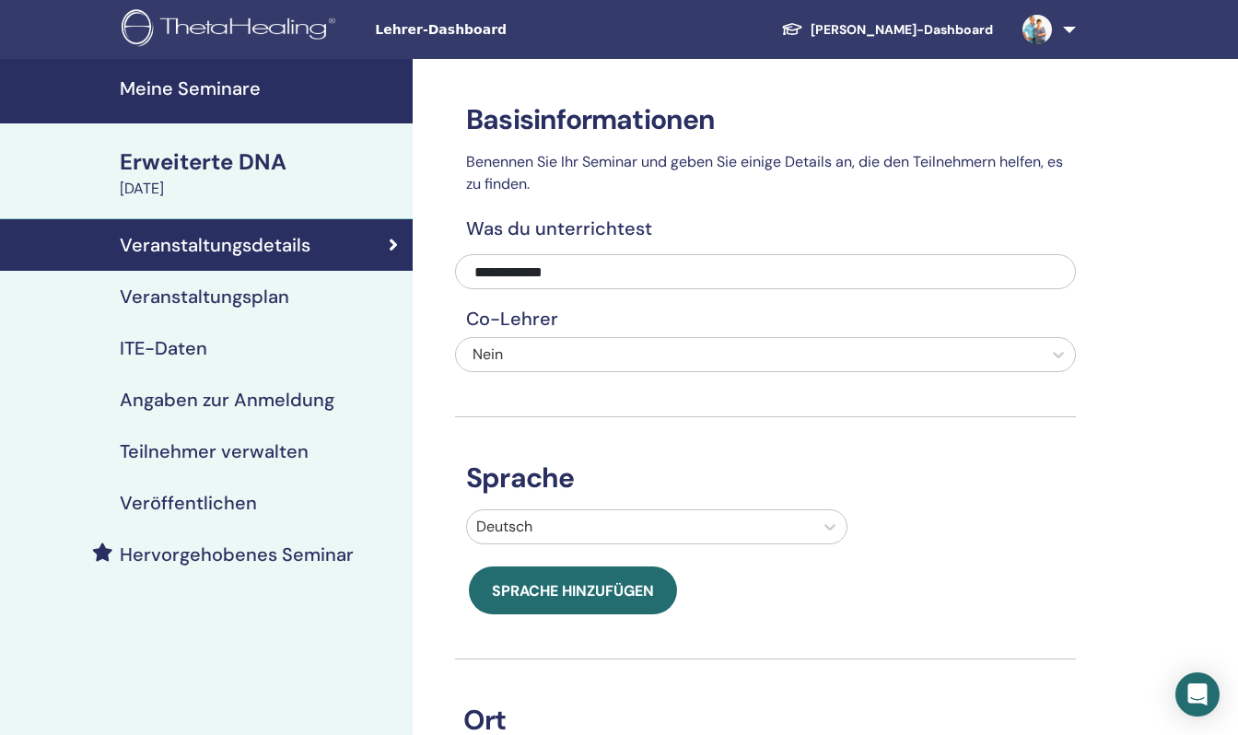
click at [188, 305] on font "Veranstaltungsplan" at bounding box center [204, 297] width 169 height 24
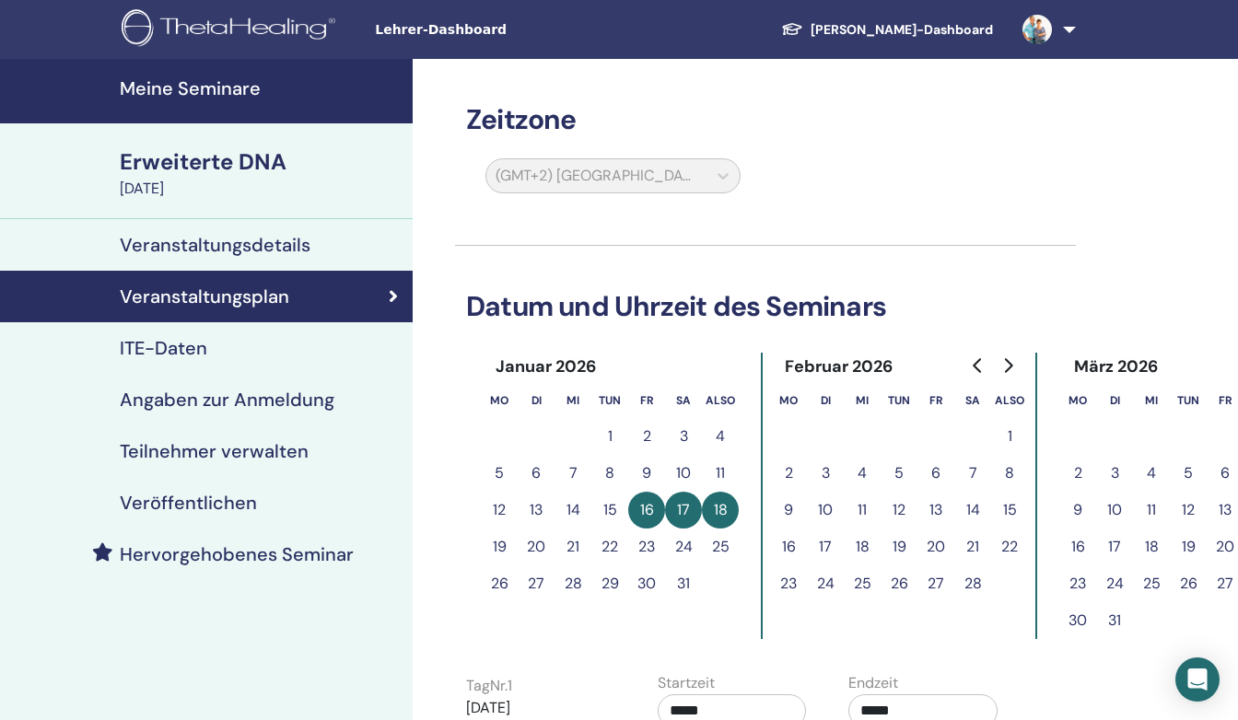
click at [181, 349] on font "ITE-Daten" at bounding box center [163, 348] width 87 height 24
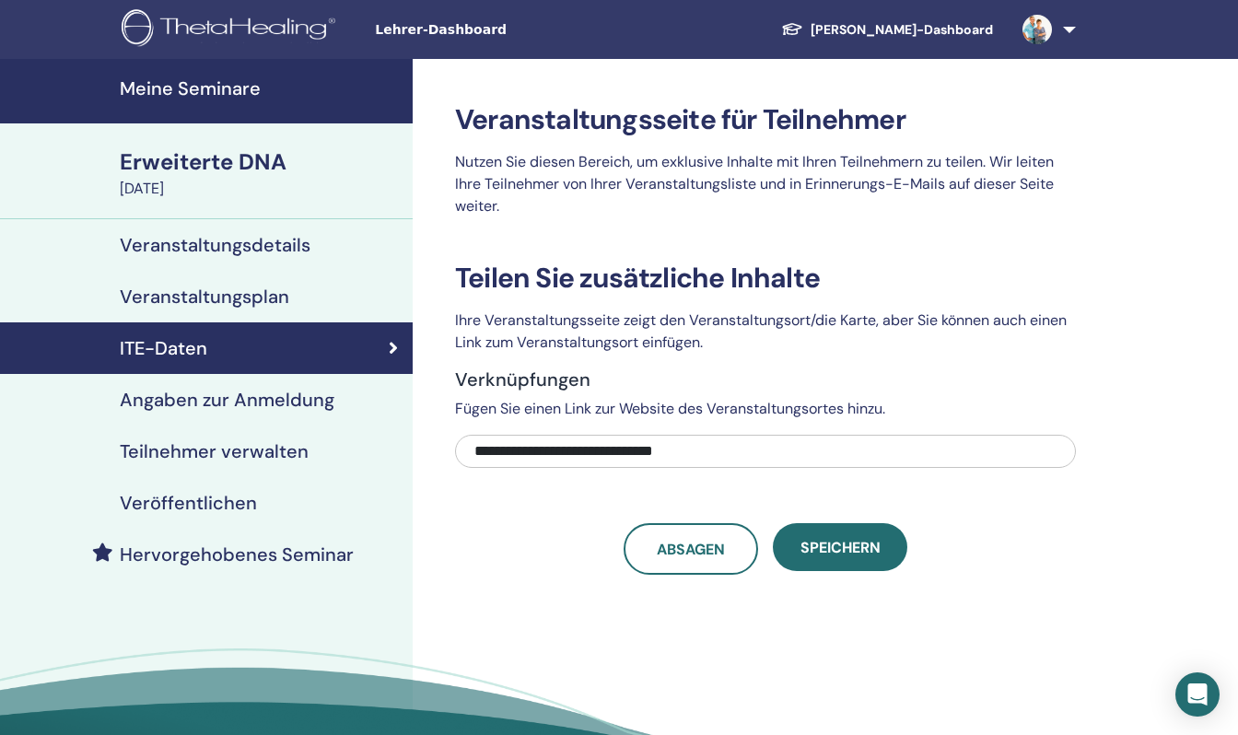
click at [180, 407] on font "Angaben zur Anmeldung" at bounding box center [227, 400] width 215 height 24
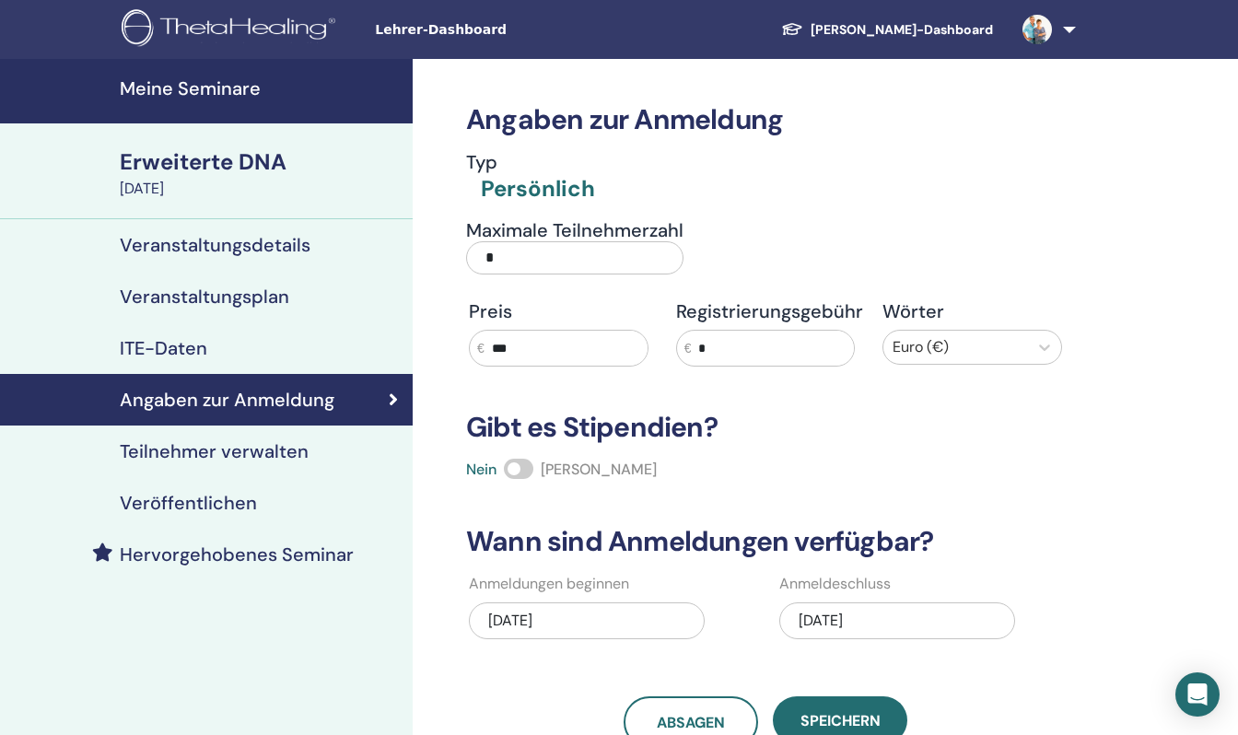
click at [533, 348] on input "***" at bounding box center [565, 348] width 163 height 35
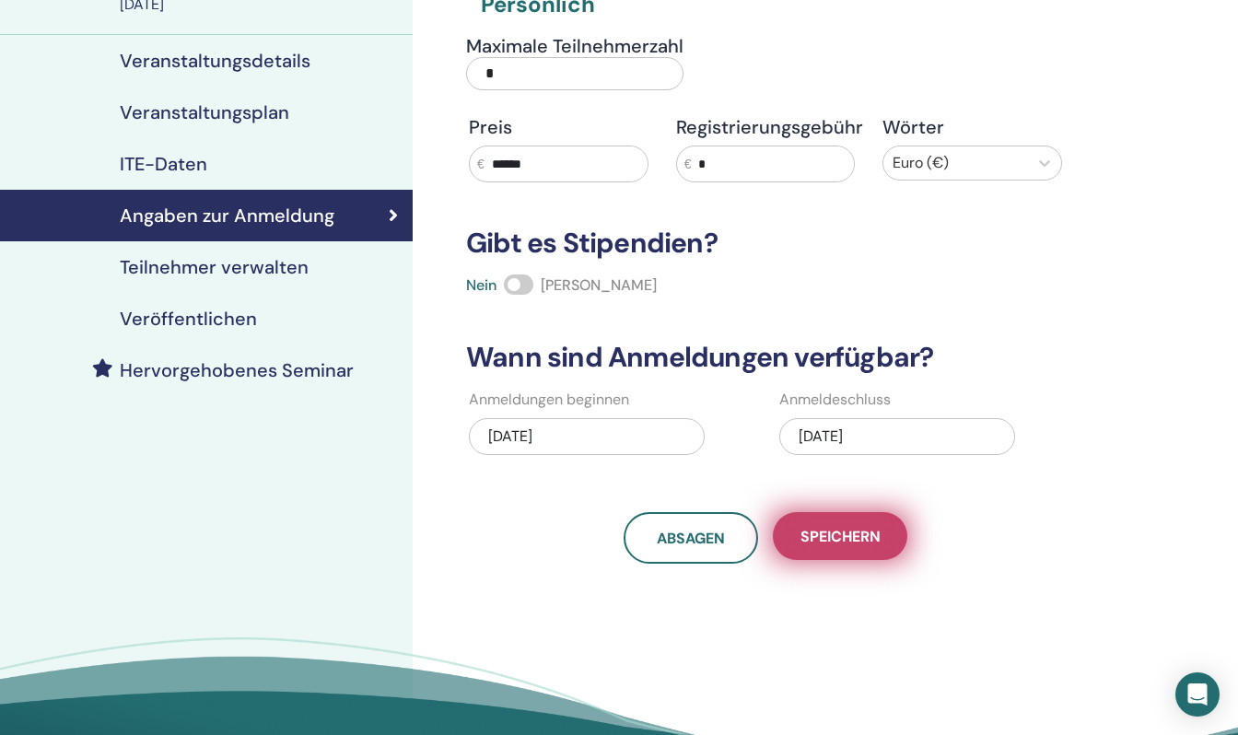
type input "******"
click at [829, 550] on button "Speichern" at bounding box center [840, 536] width 134 height 48
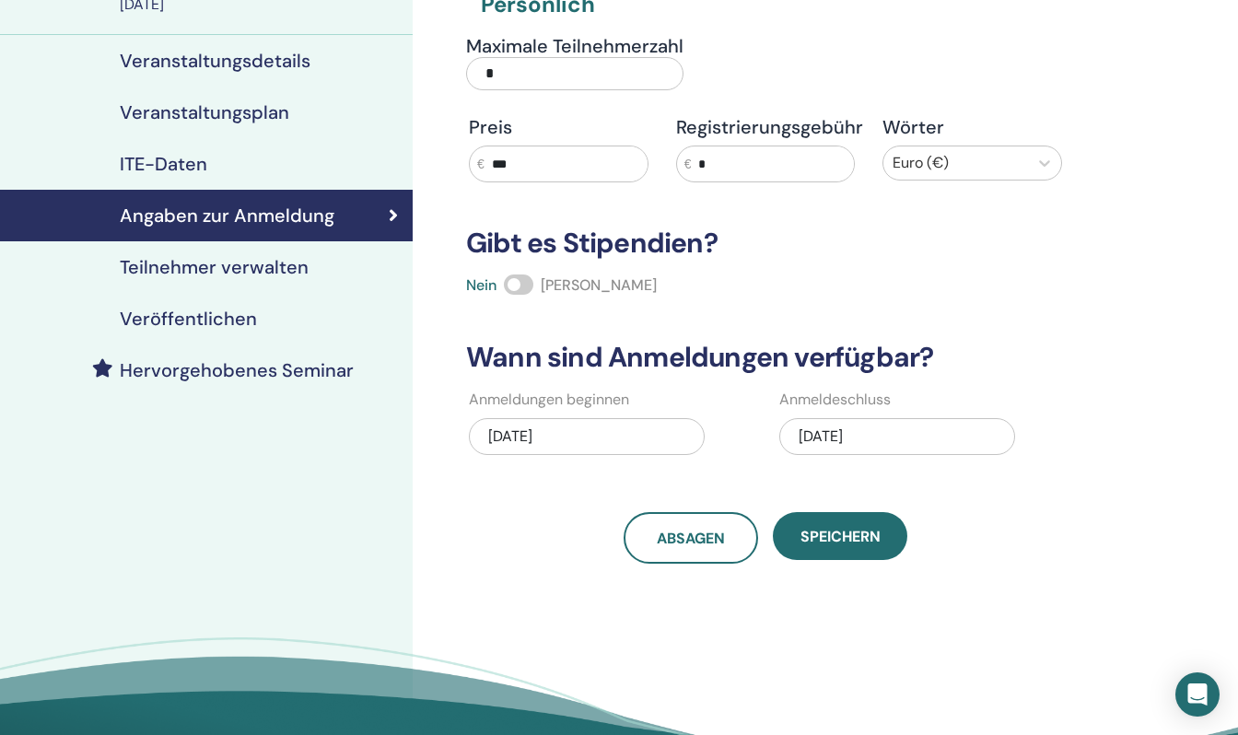
click at [156, 314] on font "Veröffentlichen" at bounding box center [188, 319] width 137 height 24
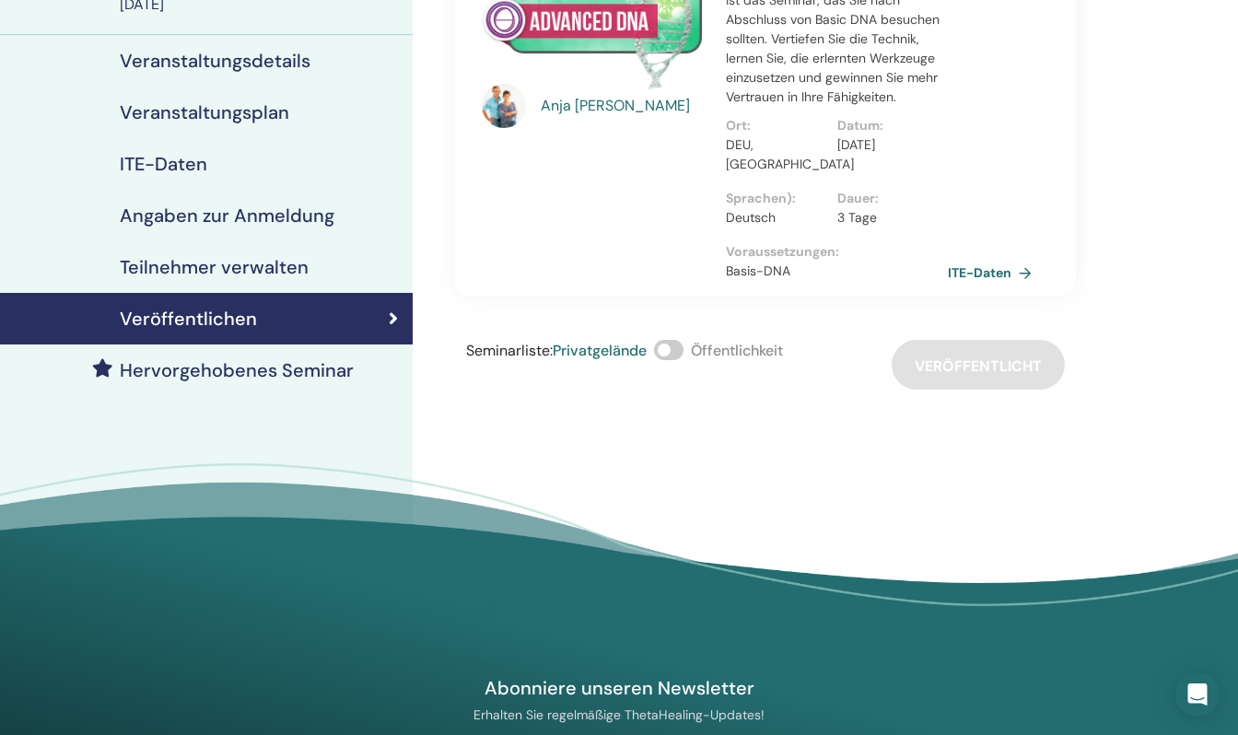
click at [171, 262] on font "Teilnehmer verwalten" at bounding box center [214, 267] width 189 height 24
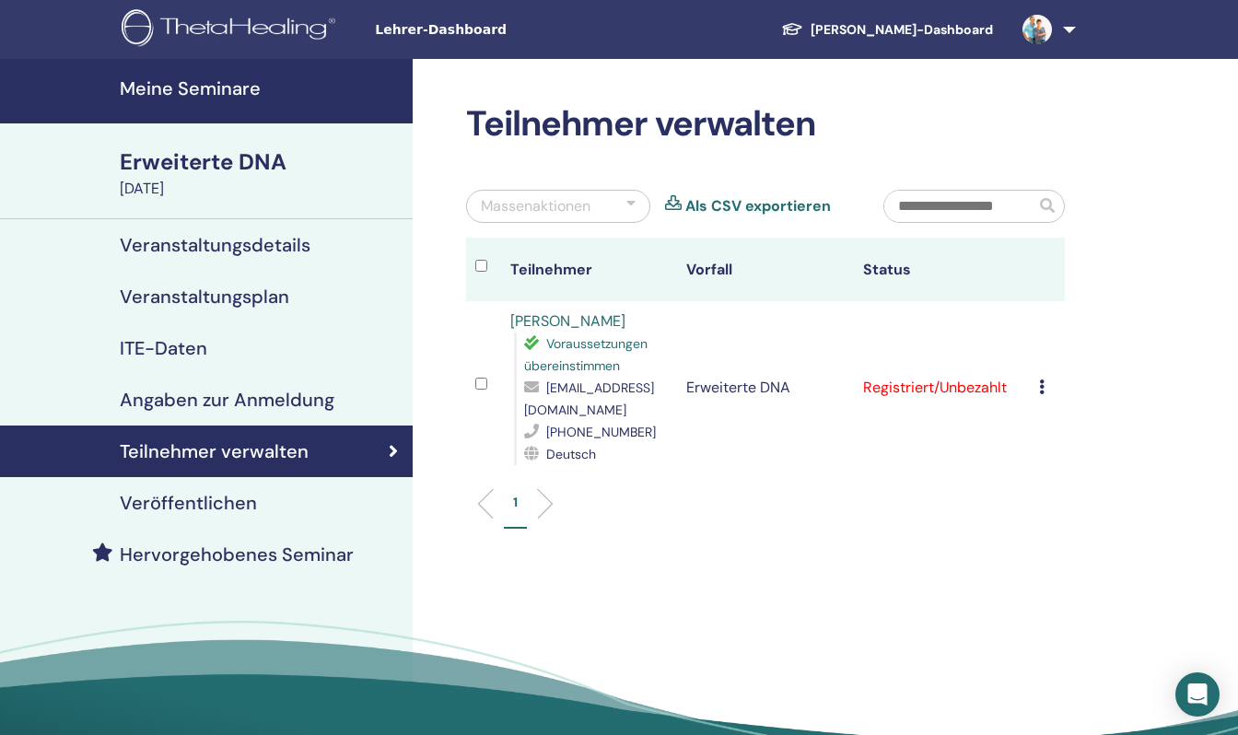
click at [206, 301] on font "Veranstaltungsplan" at bounding box center [204, 297] width 169 height 24
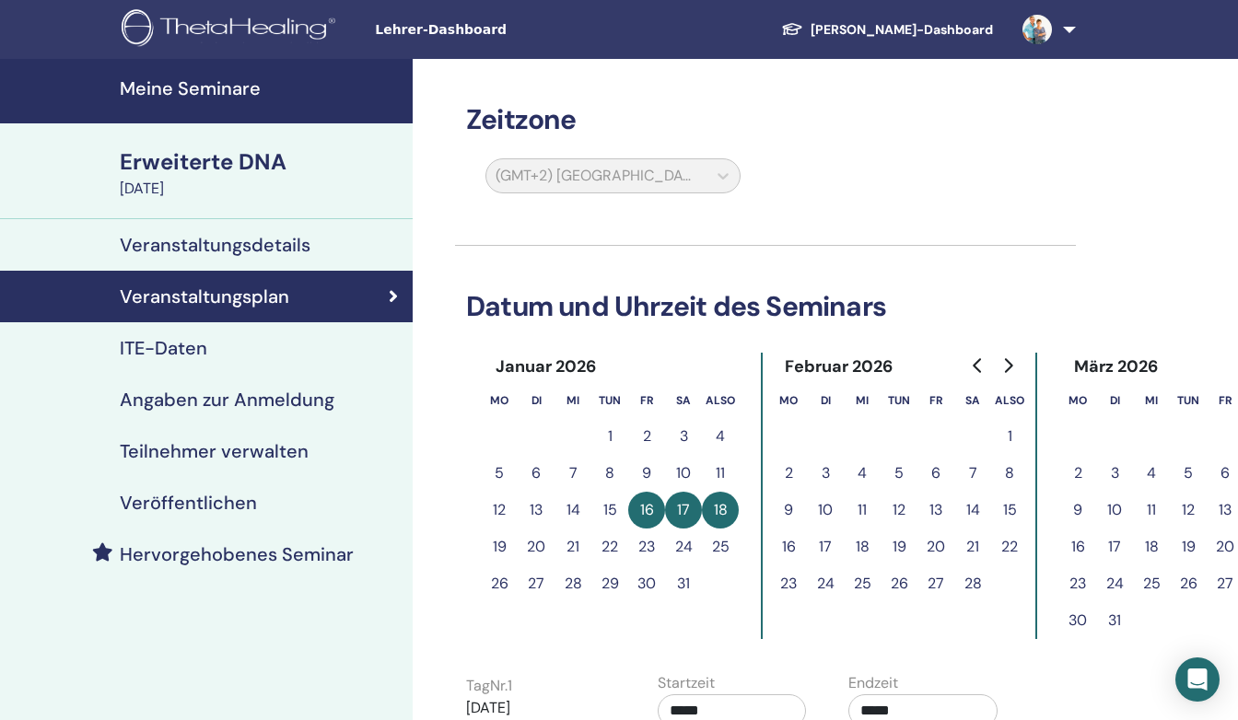
click at [162, 349] on font "ITE-Daten" at bounding box center [163, 348] width 87 height 24
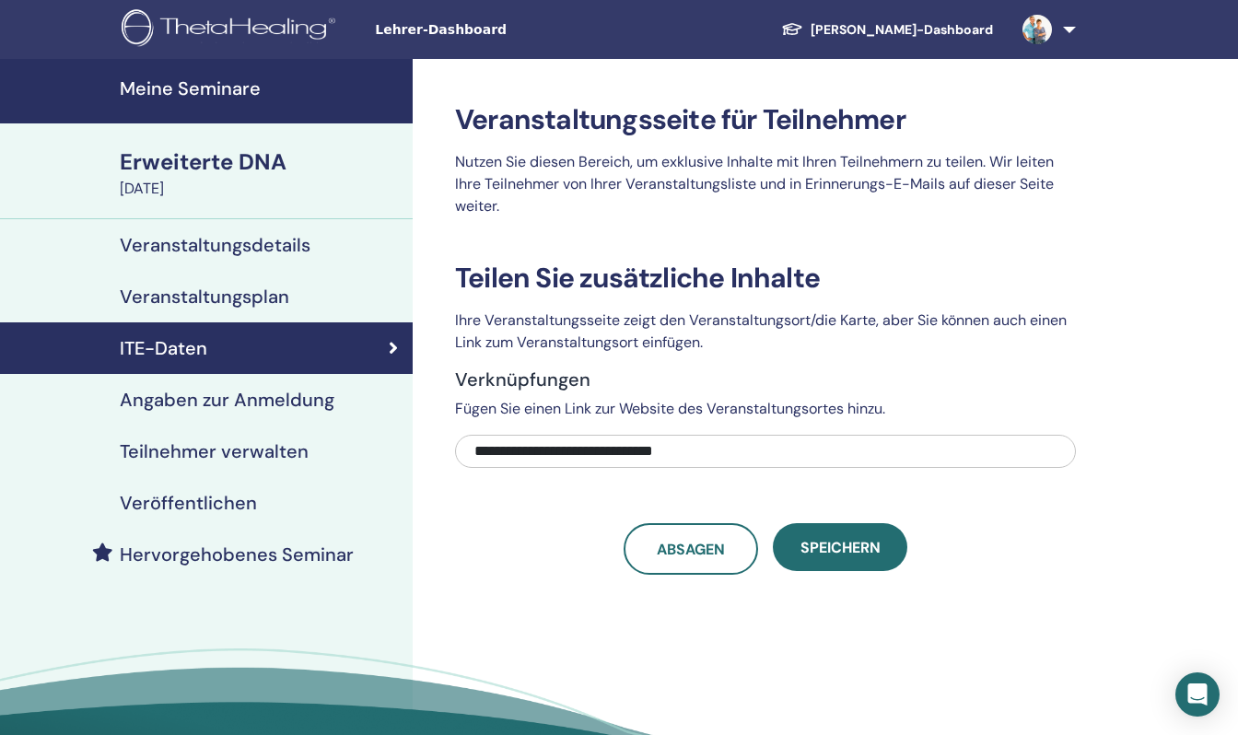
click at [158, 393] on font "Angaben zur Anmeldung" at bounding box center [227, 400] width 215 height 24
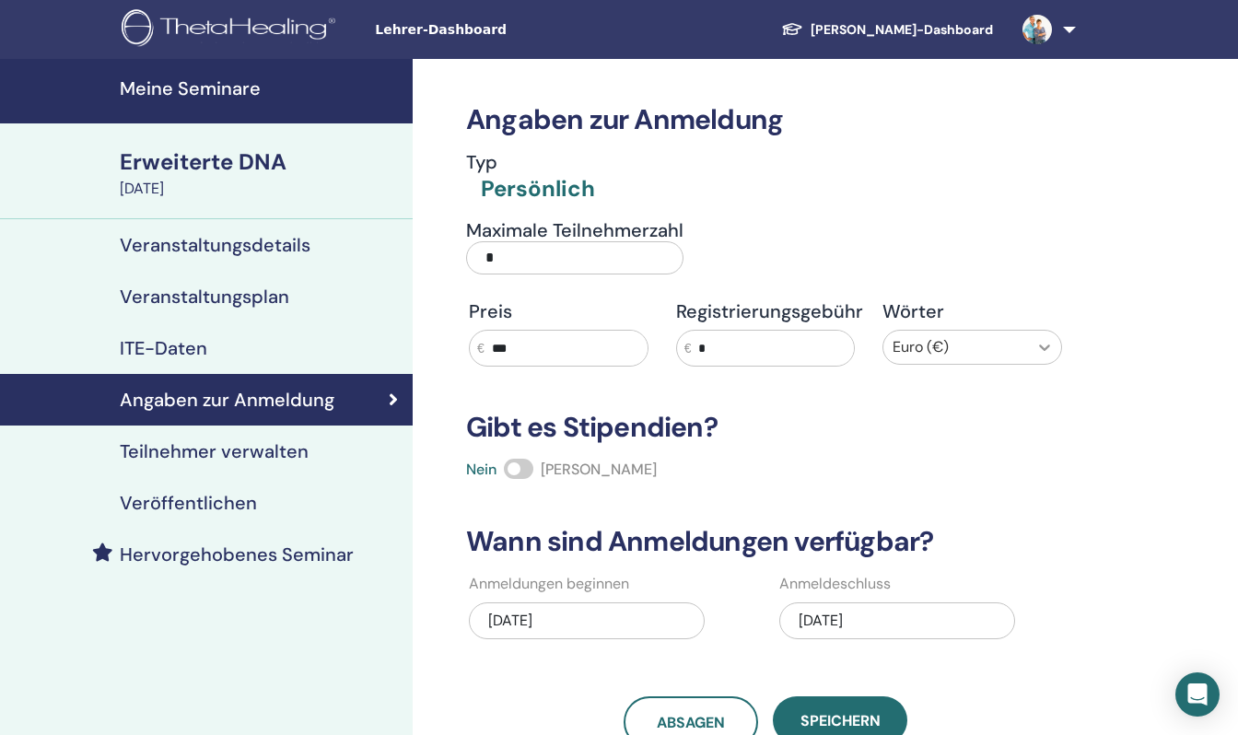
click at [1046, 345] on icon at bounding box center [1044, 347] width 18 height 18
click at [1112, 365] on div "Angaben zur Anmeldung Typ Persönlich Maximale Teilnehmerzahl * Preis € *** Regi…" at bounding box center [825, 532] width 825 height 947
click at [545, 349] on input "***" at bounding box center [565, 348] width 163 height 35
type input "******"
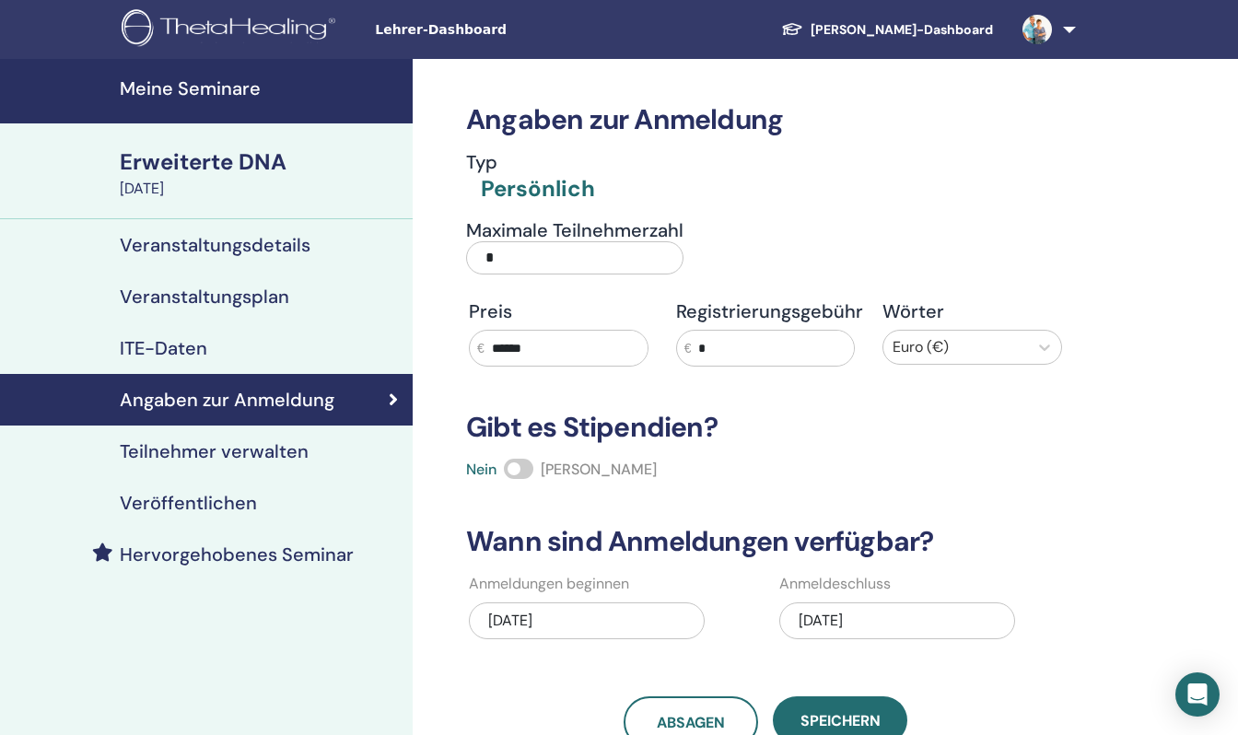
click at [558, 387] on div "Angaben zur Anmeldung Typ Persönlich Maximale Teilnehmerzahl * Preis € ****** R…" at bounding box center [765, 403] width 621 height 689
click at [536, 390] on div "Angaben zur Anmeldung Typ Persönlich Maximale Teilnehmerzahl * Preis € ****** R…" at bounding box center [765, 403] width 621 height 689
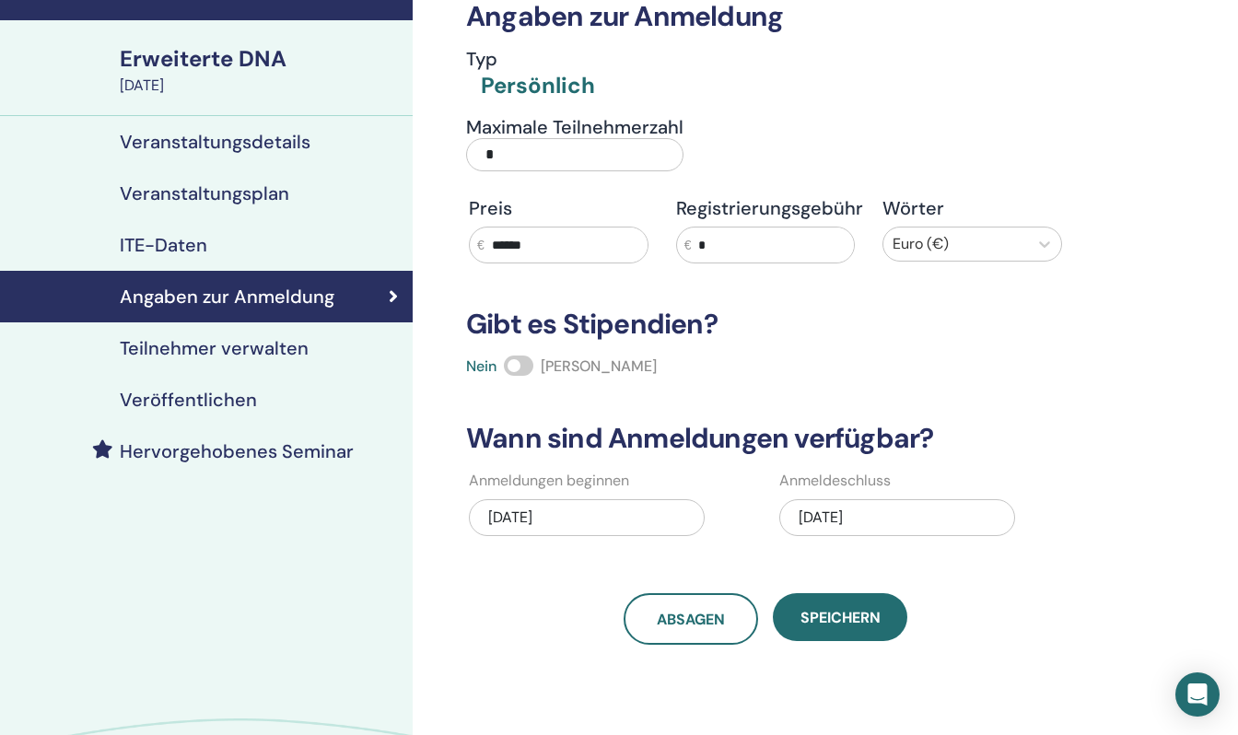
scroll to position [276, 0]
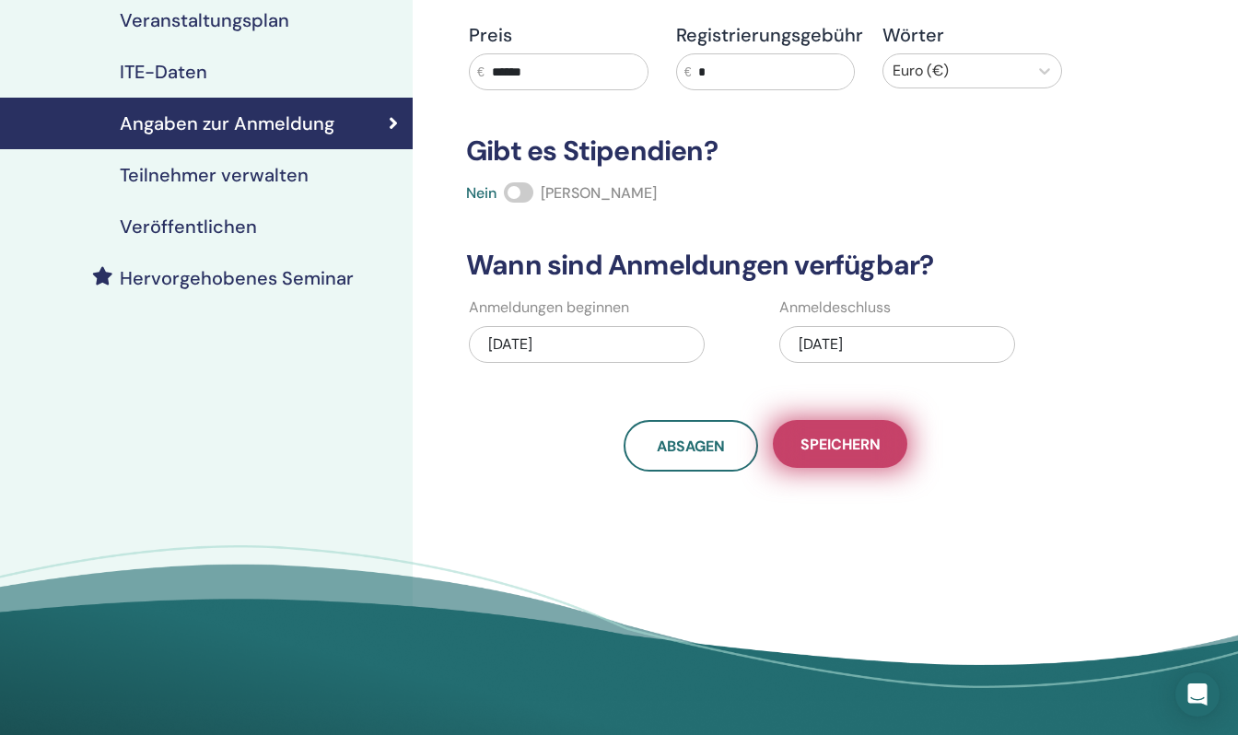
click at [860, 450] on font "Speichern" at bounding box center [840, 444] width 80 height 19
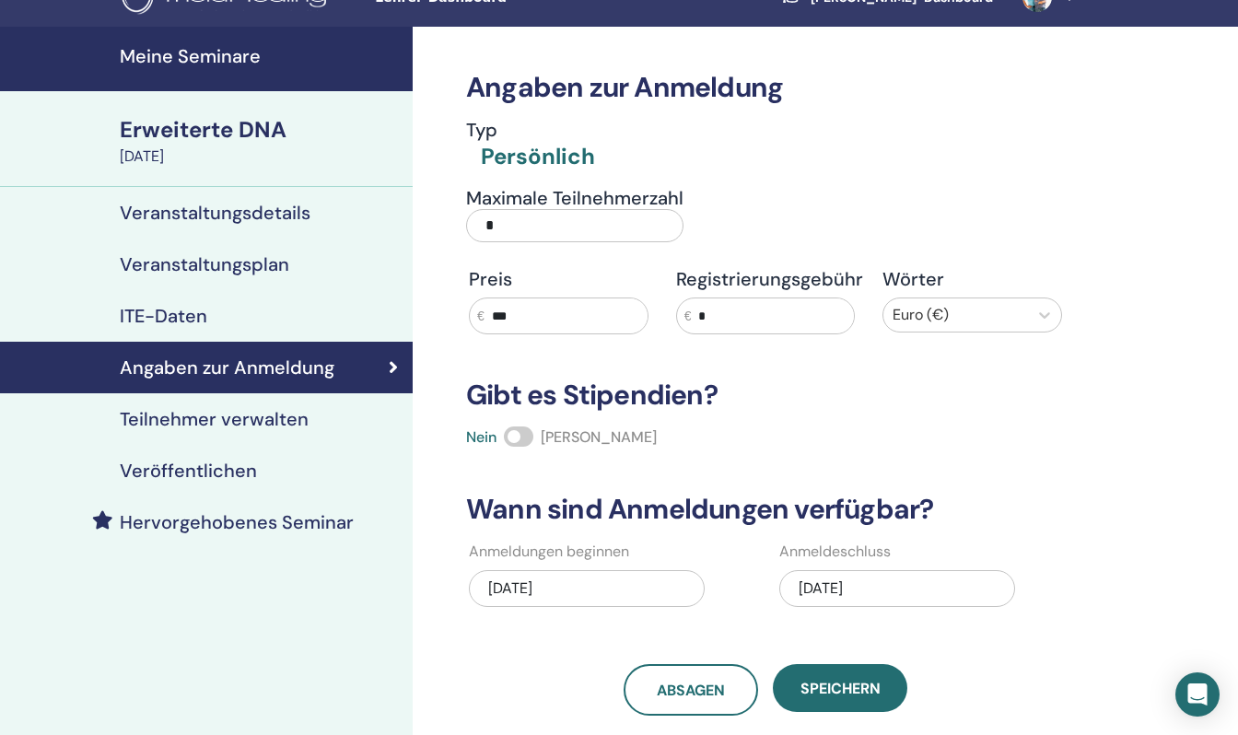
scroll to position [0, 0]
